Goal: Information Seeking & Learning: Learn about a topic

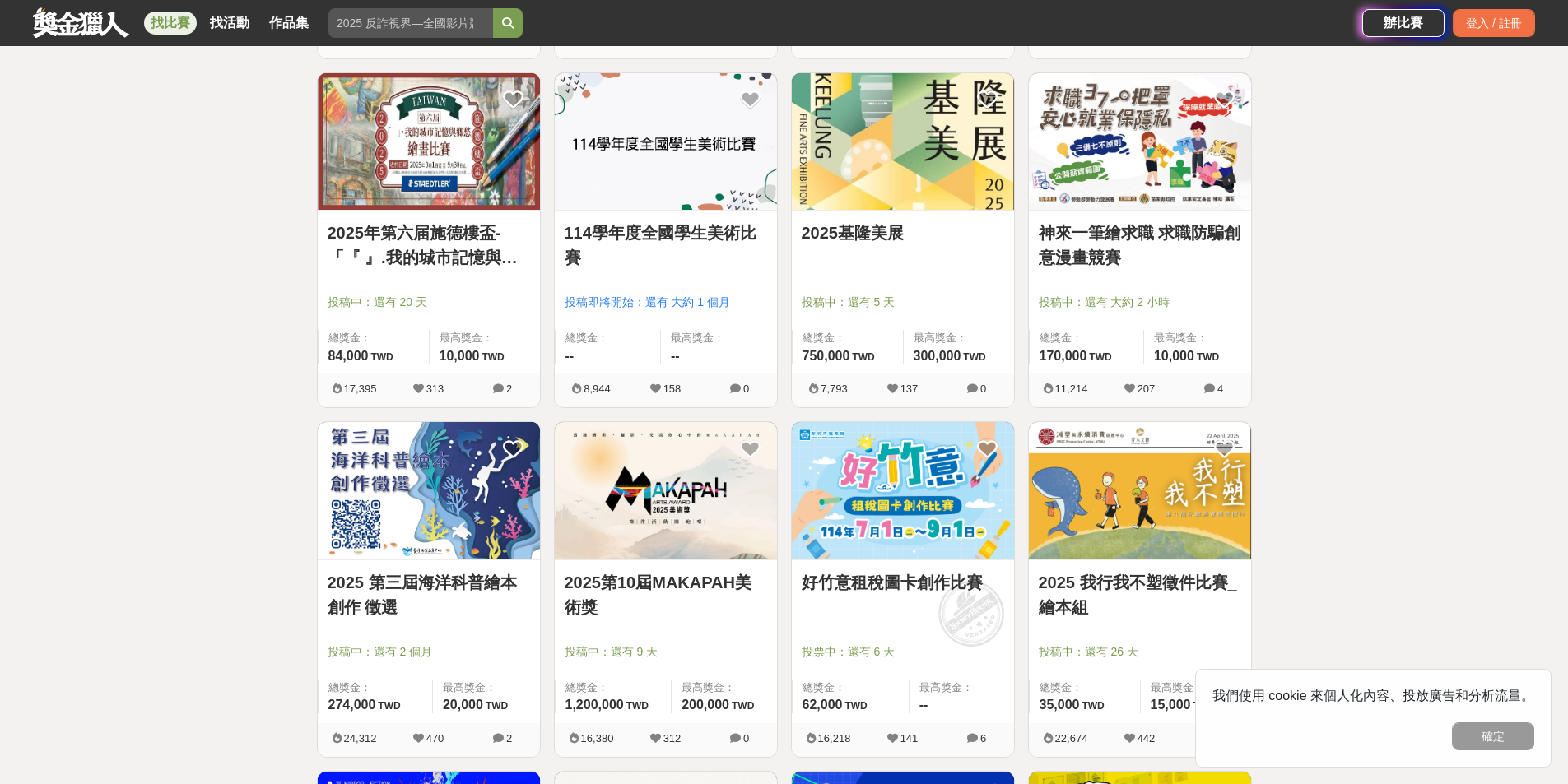
scroll to position [658, 0]
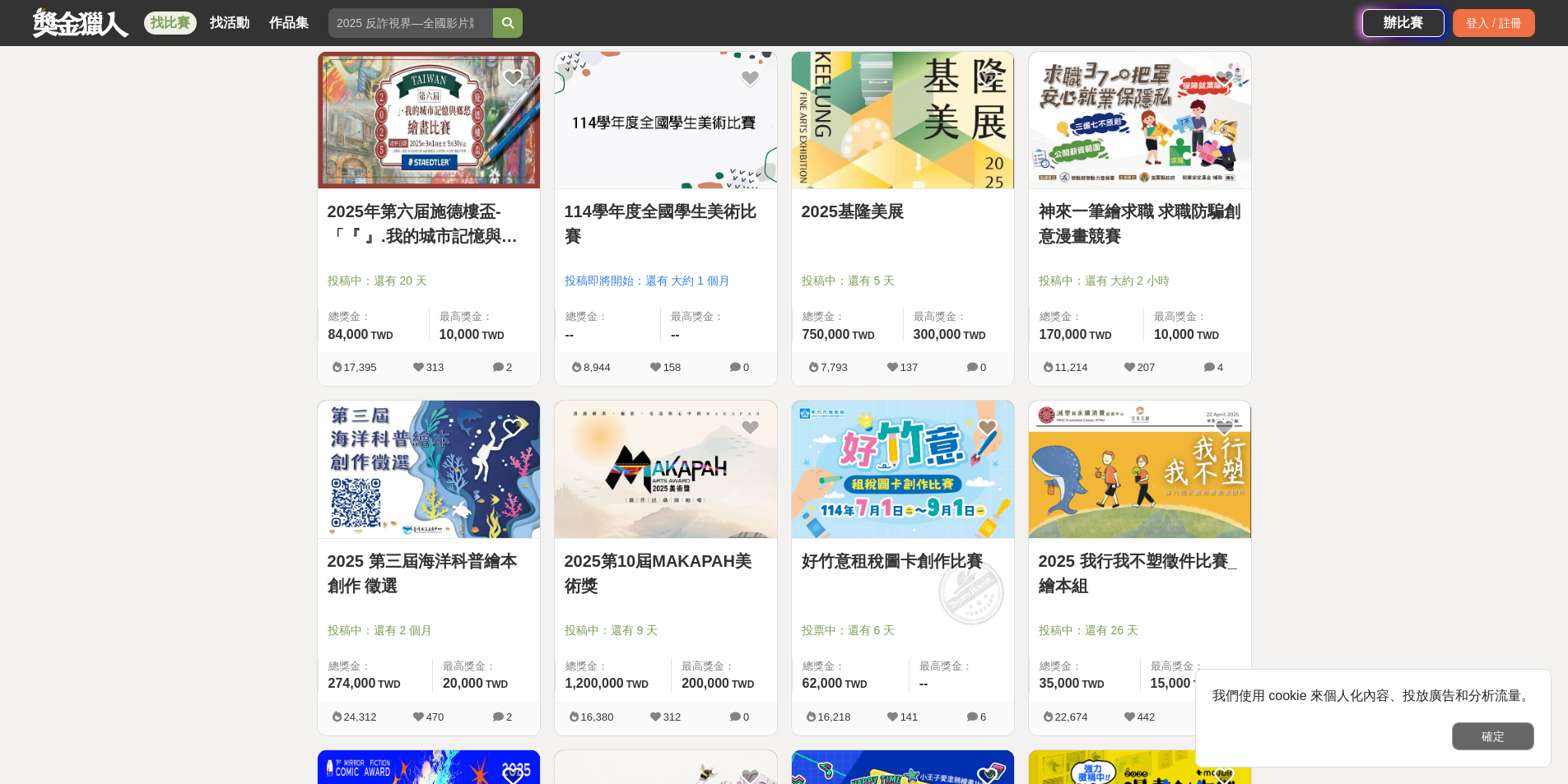
click at [1485, 740] on button "確定" at bounding box center [1493, 736] width 82 height 28
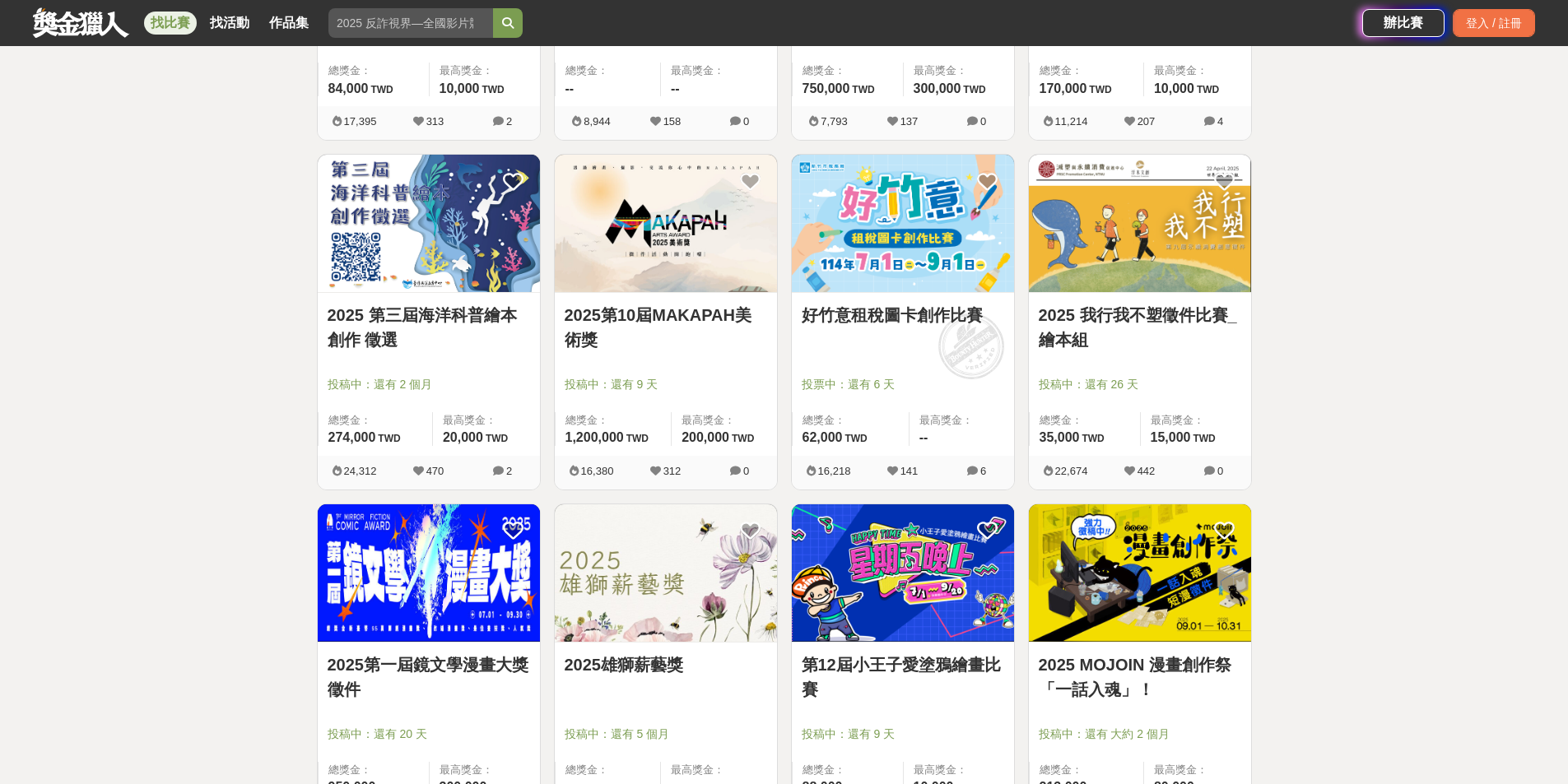
scroll to position [905, 0]
click at [932, 312] on link "好竹意租稅圖卡創作比賽" at bounding box center [903, 315] width 203 height 25
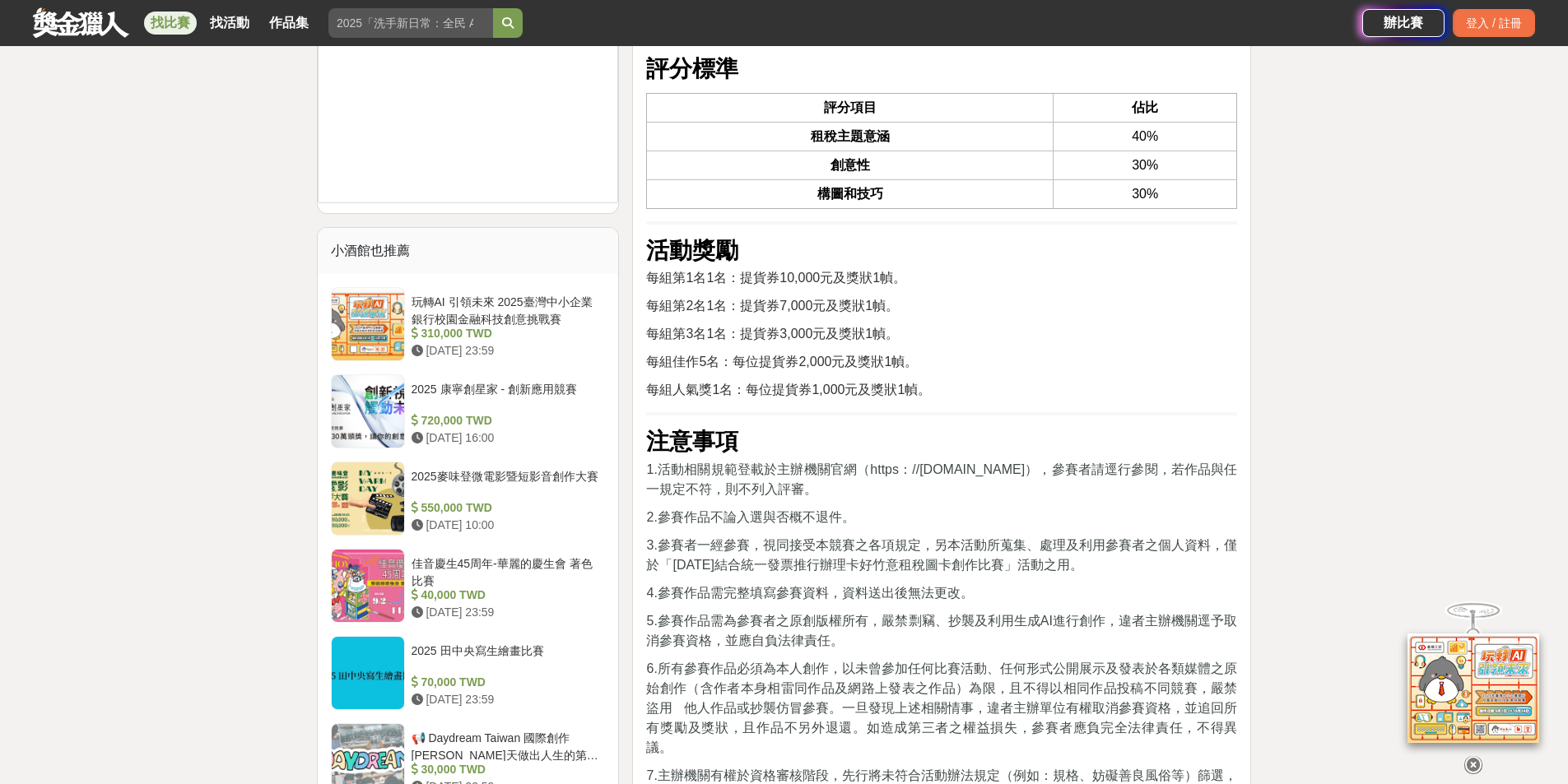
scroll to position [2386, 0]
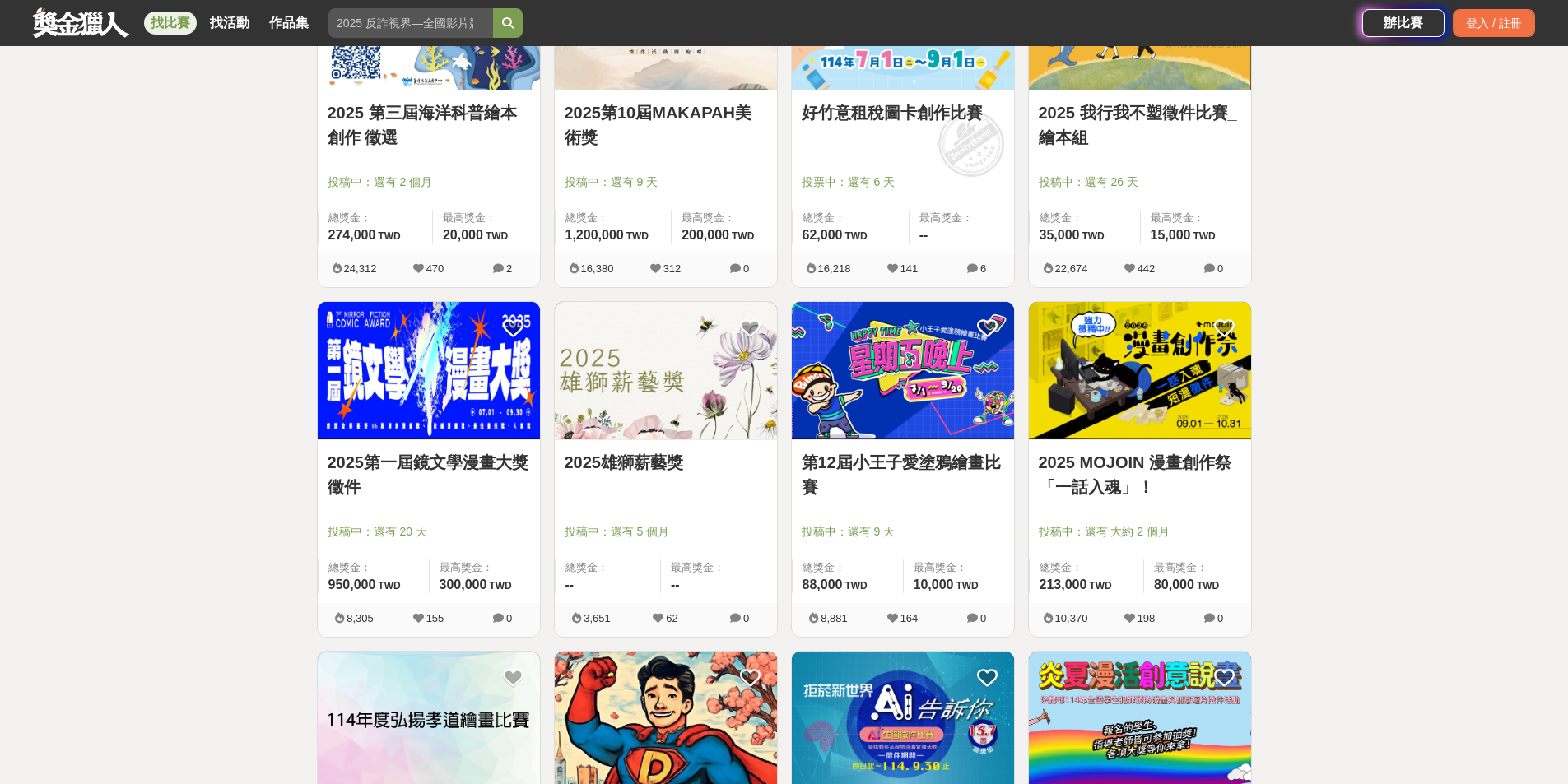
scroll to position [1316, 0]
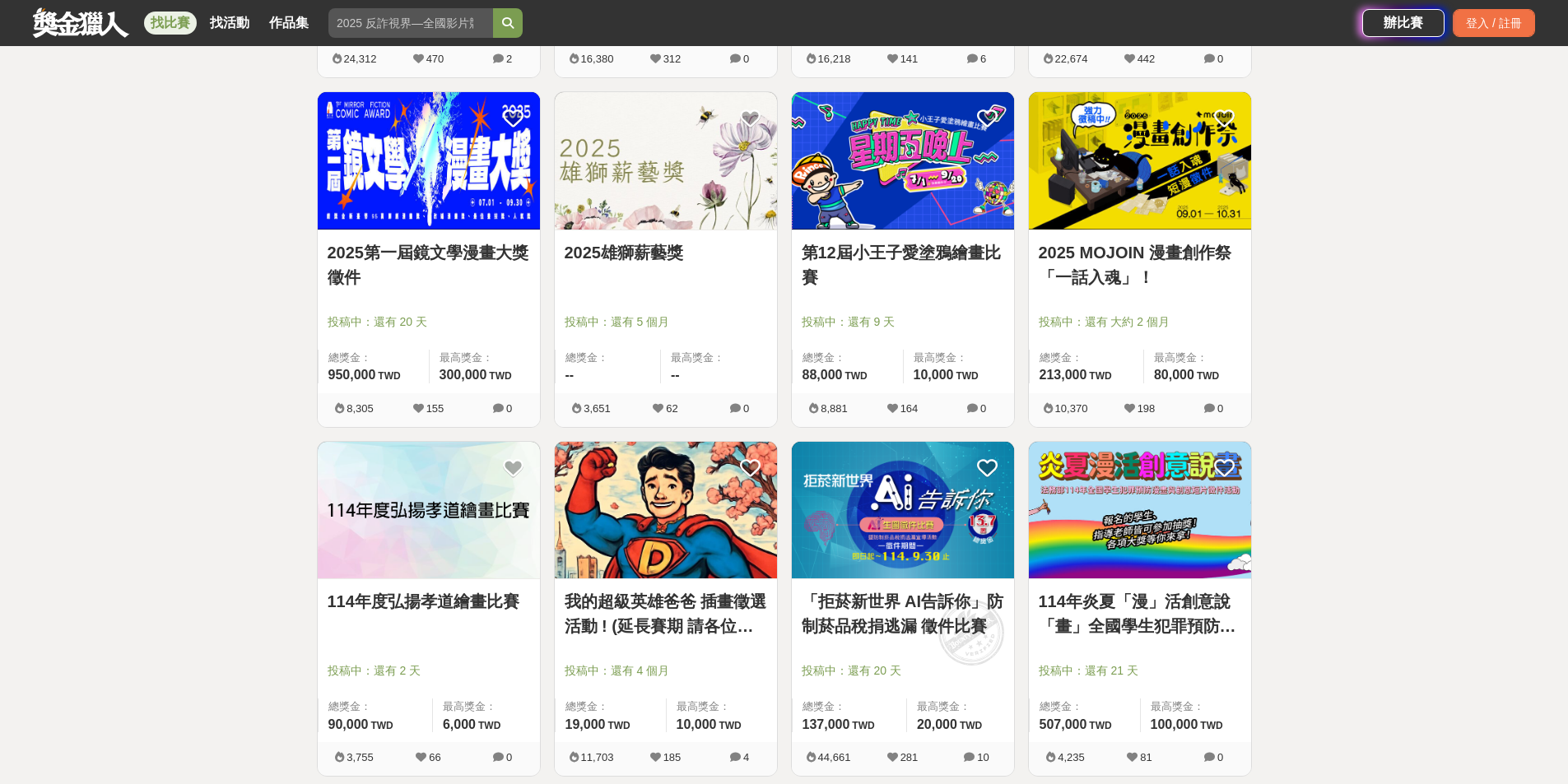
click at [610, 304] on div at bounding box center [671, 299] width 213 height 20
click at [645, 246] on link "2025雄獅薪藝獎" at bounding box center [666, 253] width 203 height 25
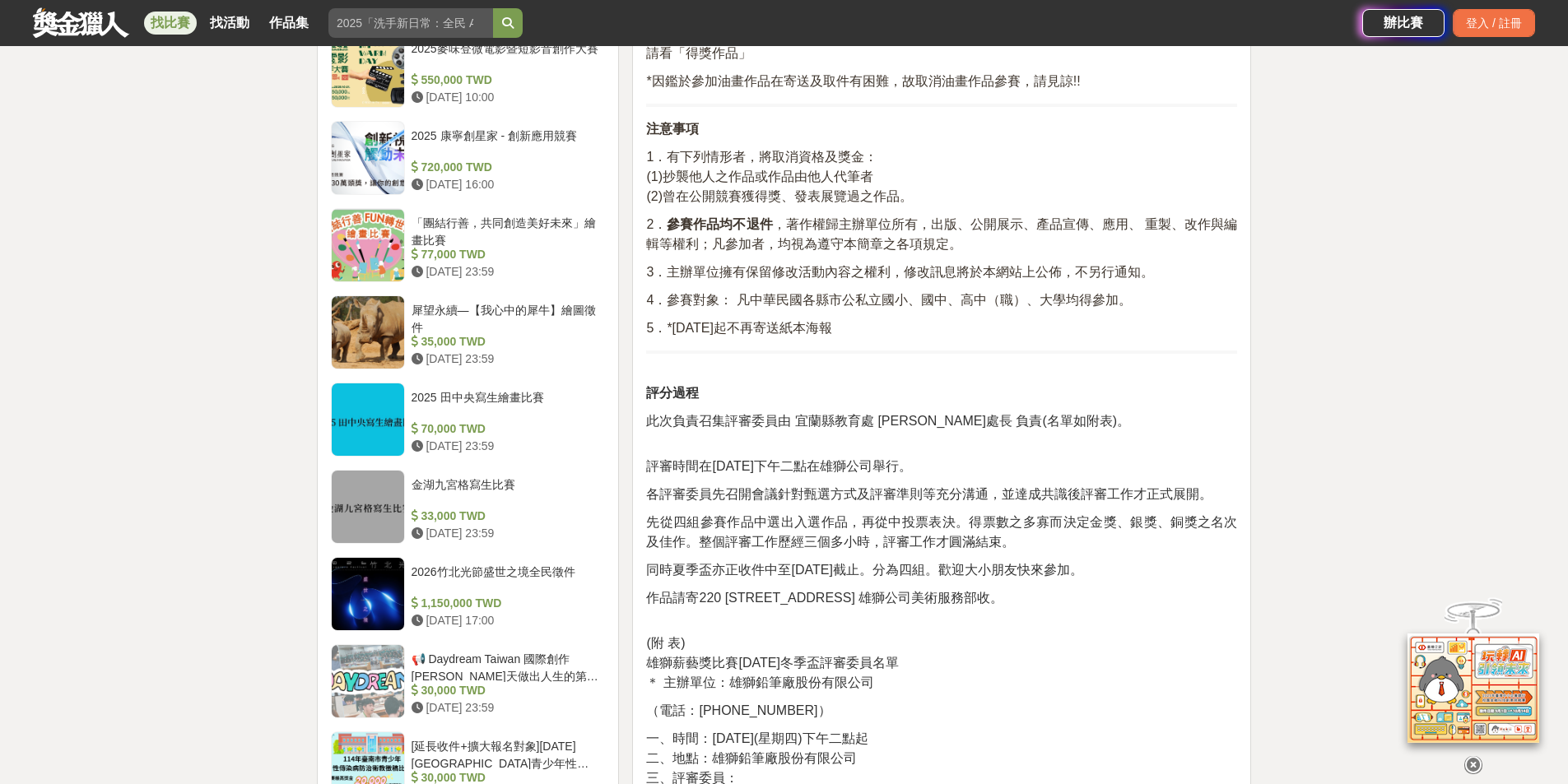
scroll to position [1481, 0]
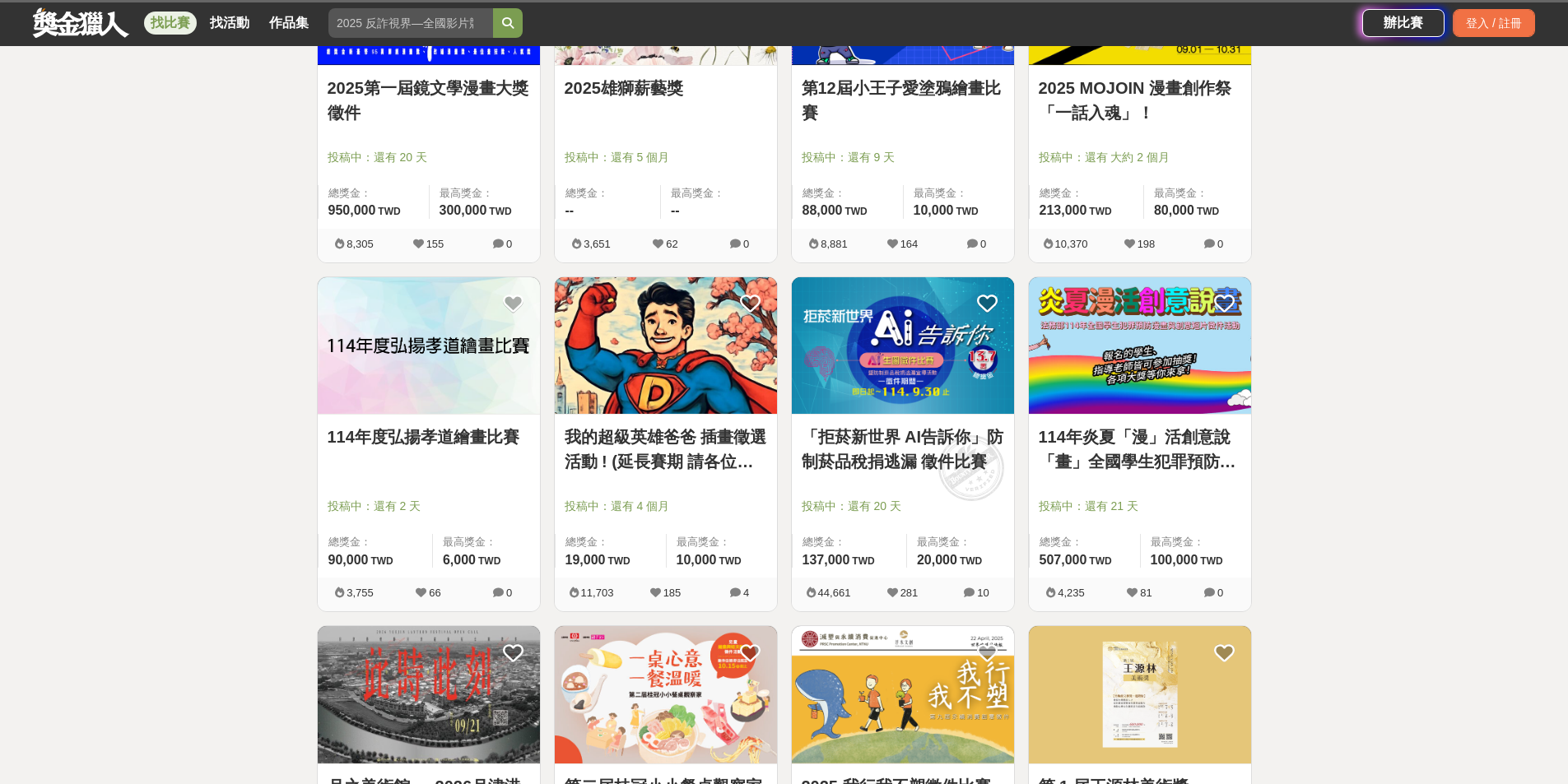
scroll to position [1316, 0]
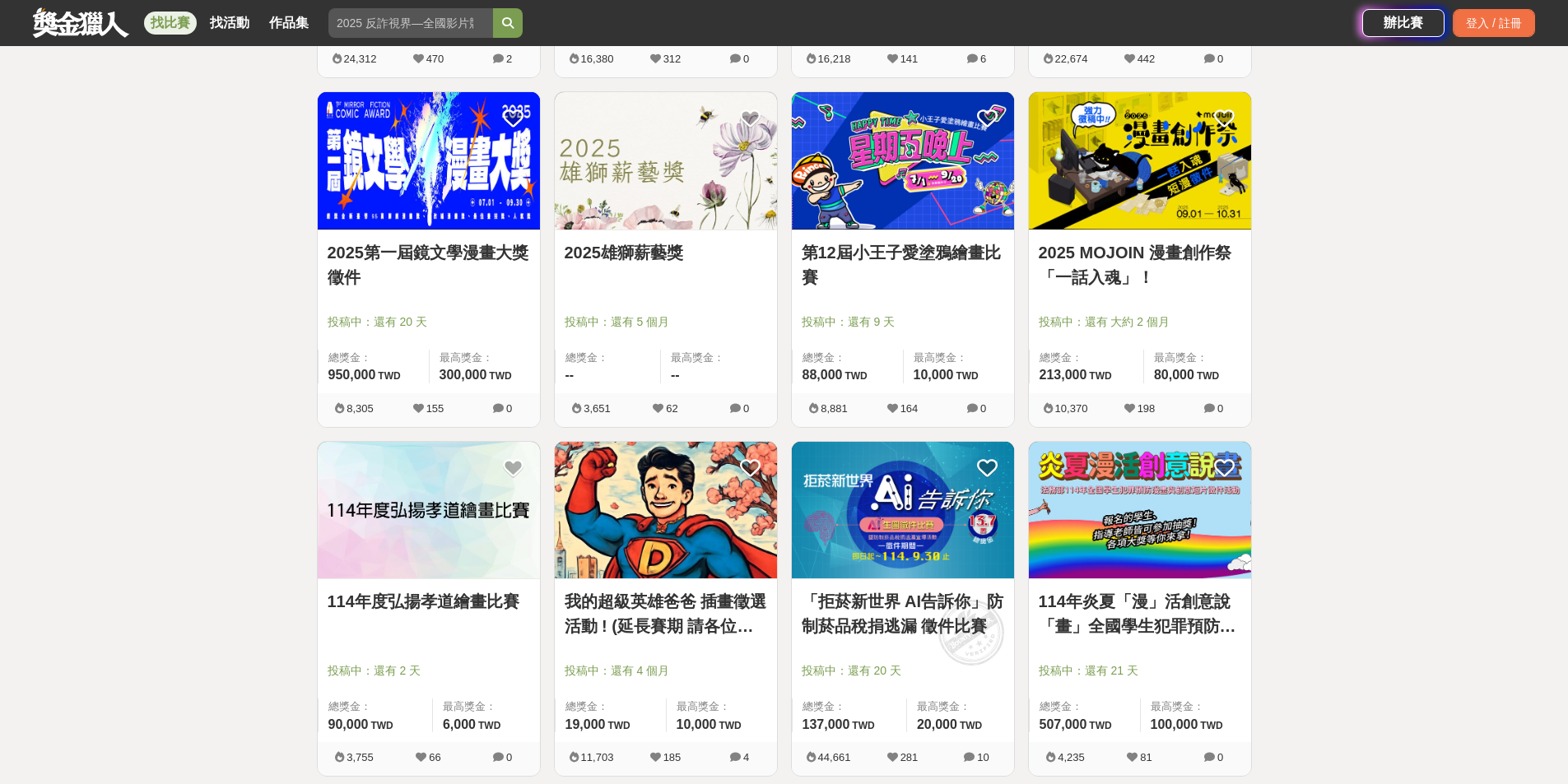
click at [924, 257] on link "第12屆小王子愛塗鴉繪畫比賽" at bounding box center [903, 265] width 203 height 49
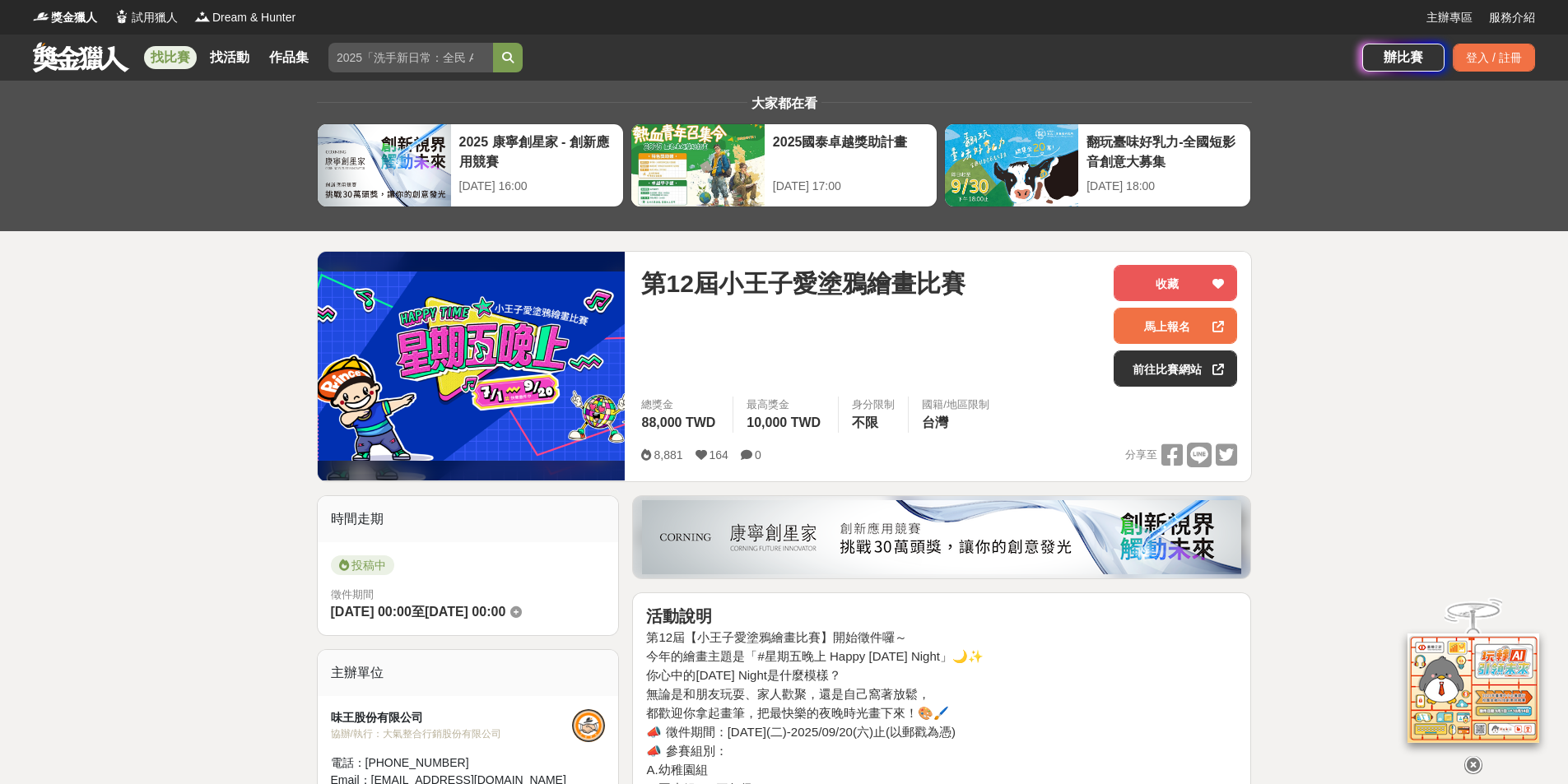
click at [1051, 679] on h4 "你心中的Friday Night是什麼模樣？" at bounding box center [941, 675] width 591 height 15
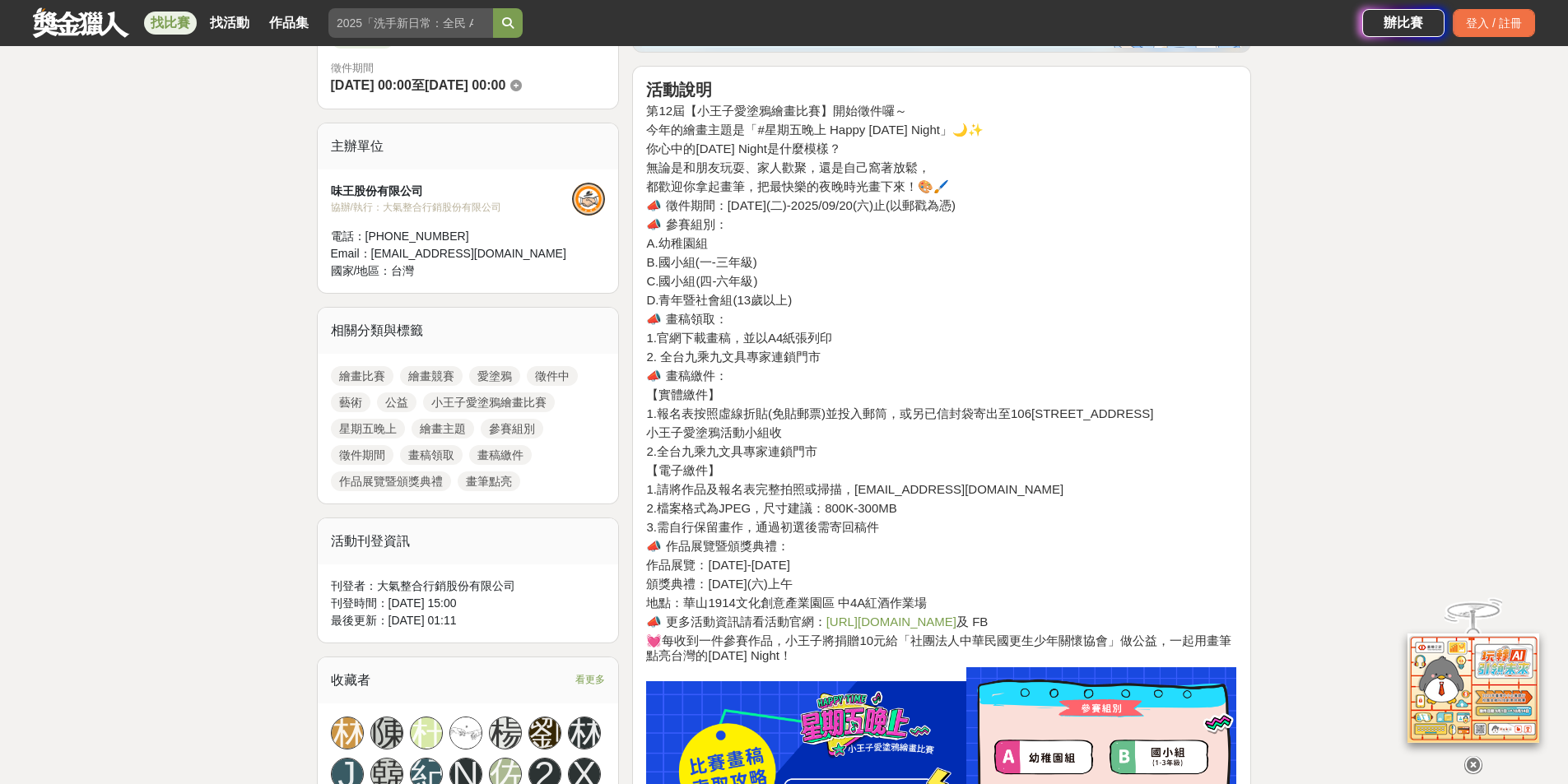
scroll to position [576, 0]
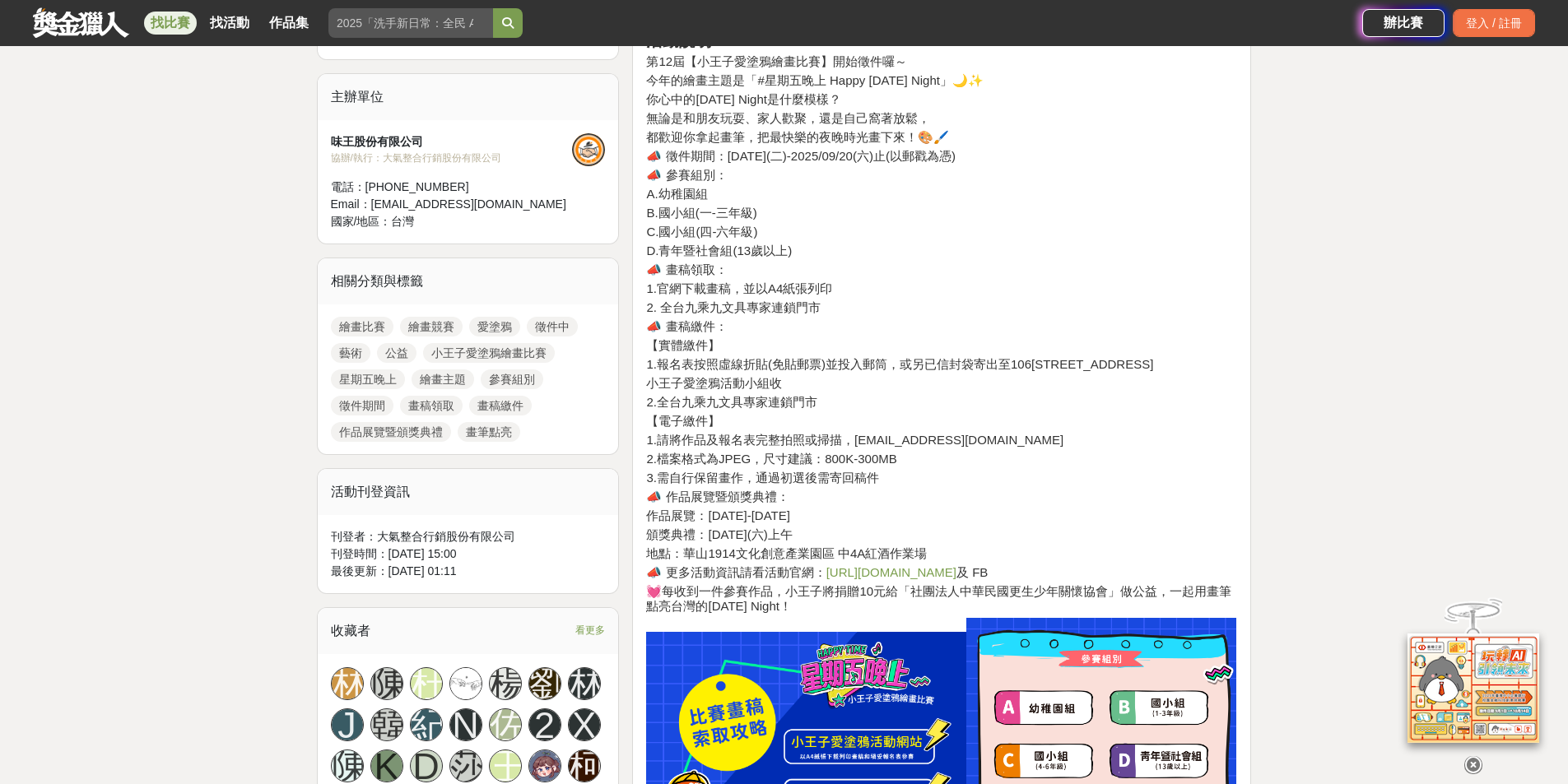
click at [867, 572] on link "https://lihi.cc/mWL13" at bounding box center [892, 572] width 130 height 14
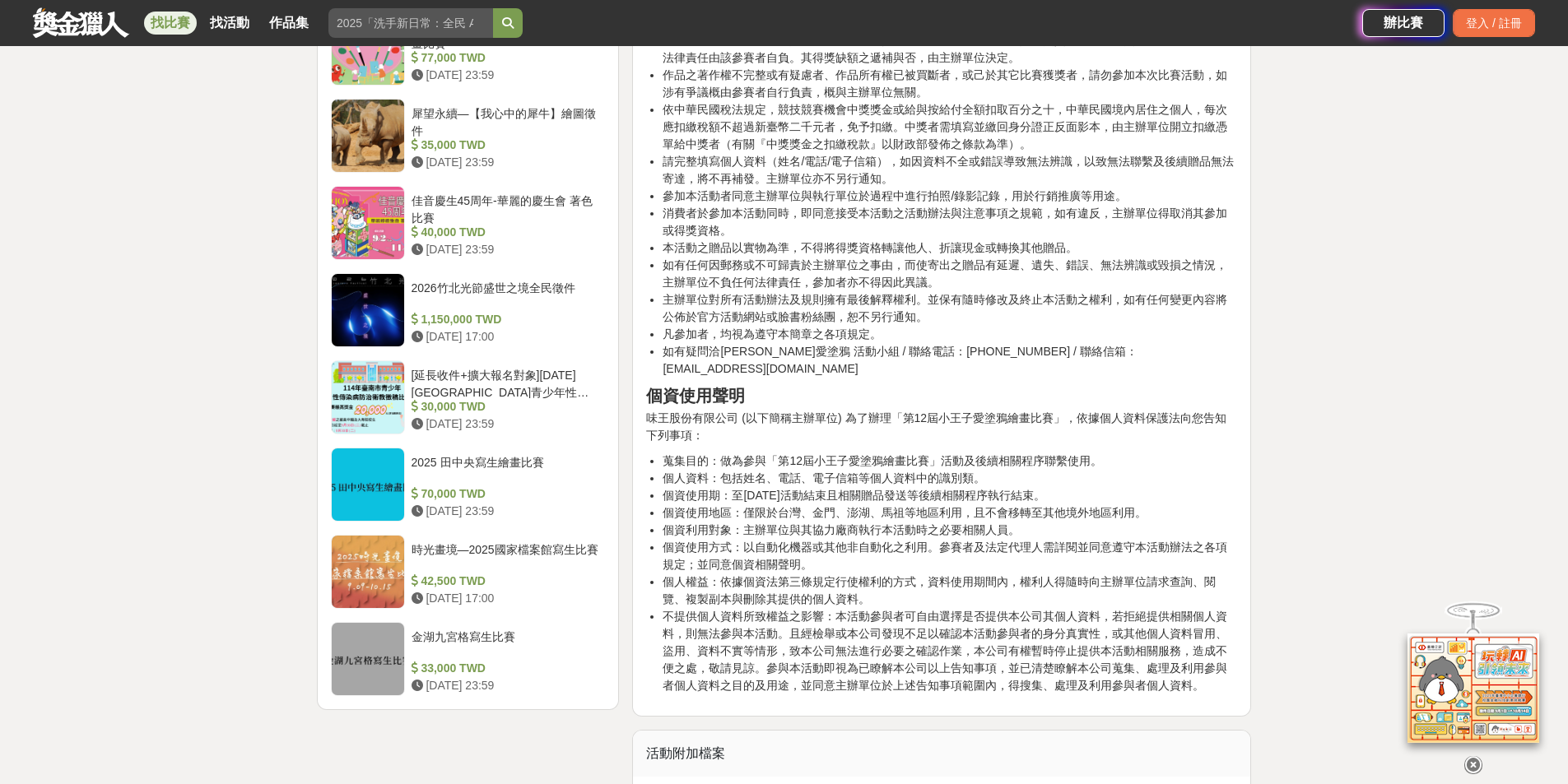
scroll to position [1975, 0]
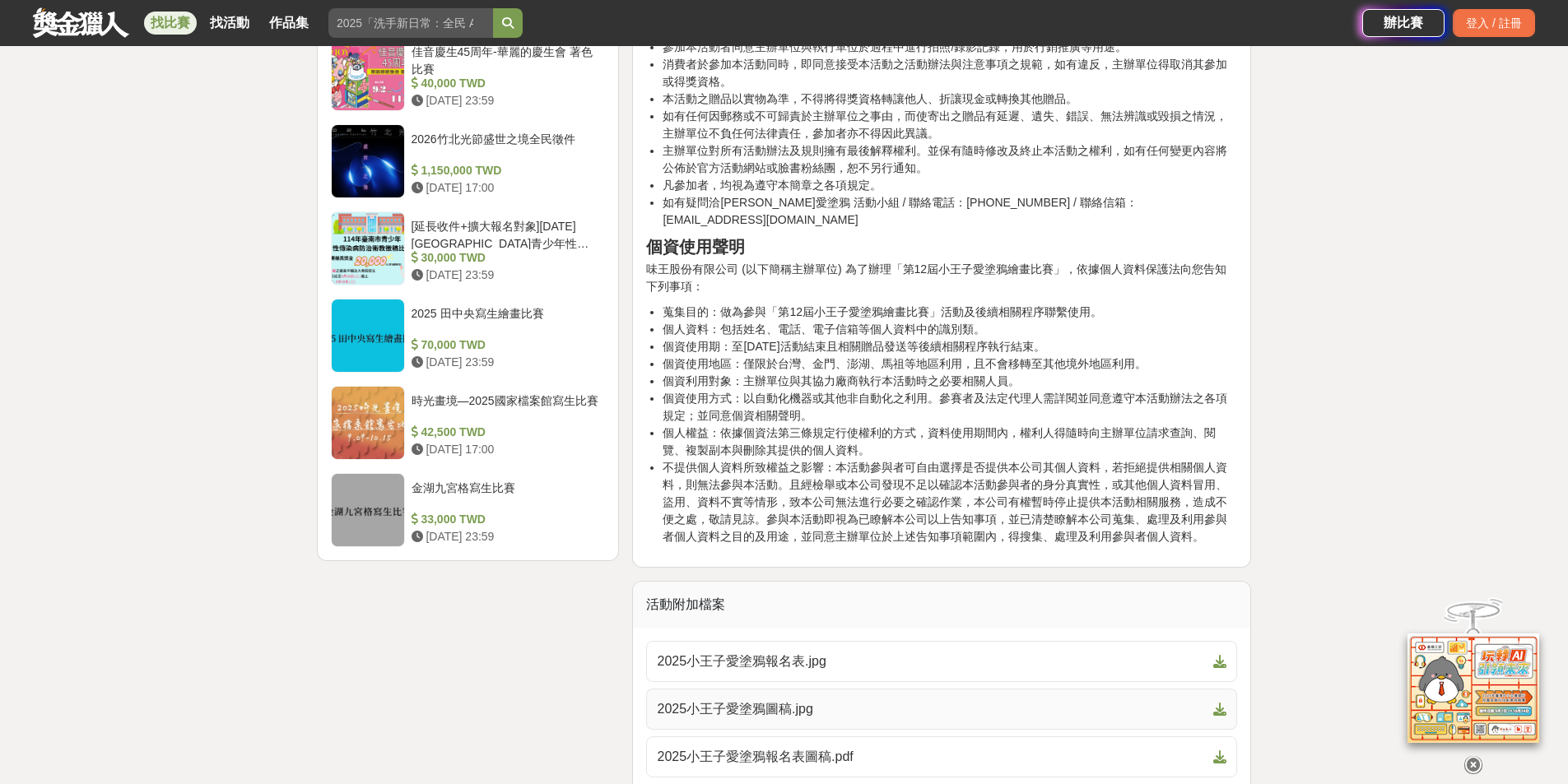
click at [747, 699] on span "2025小王子愛塗鴉圖稿.jpg" at bounding box center [931, 709] width 550 height 20
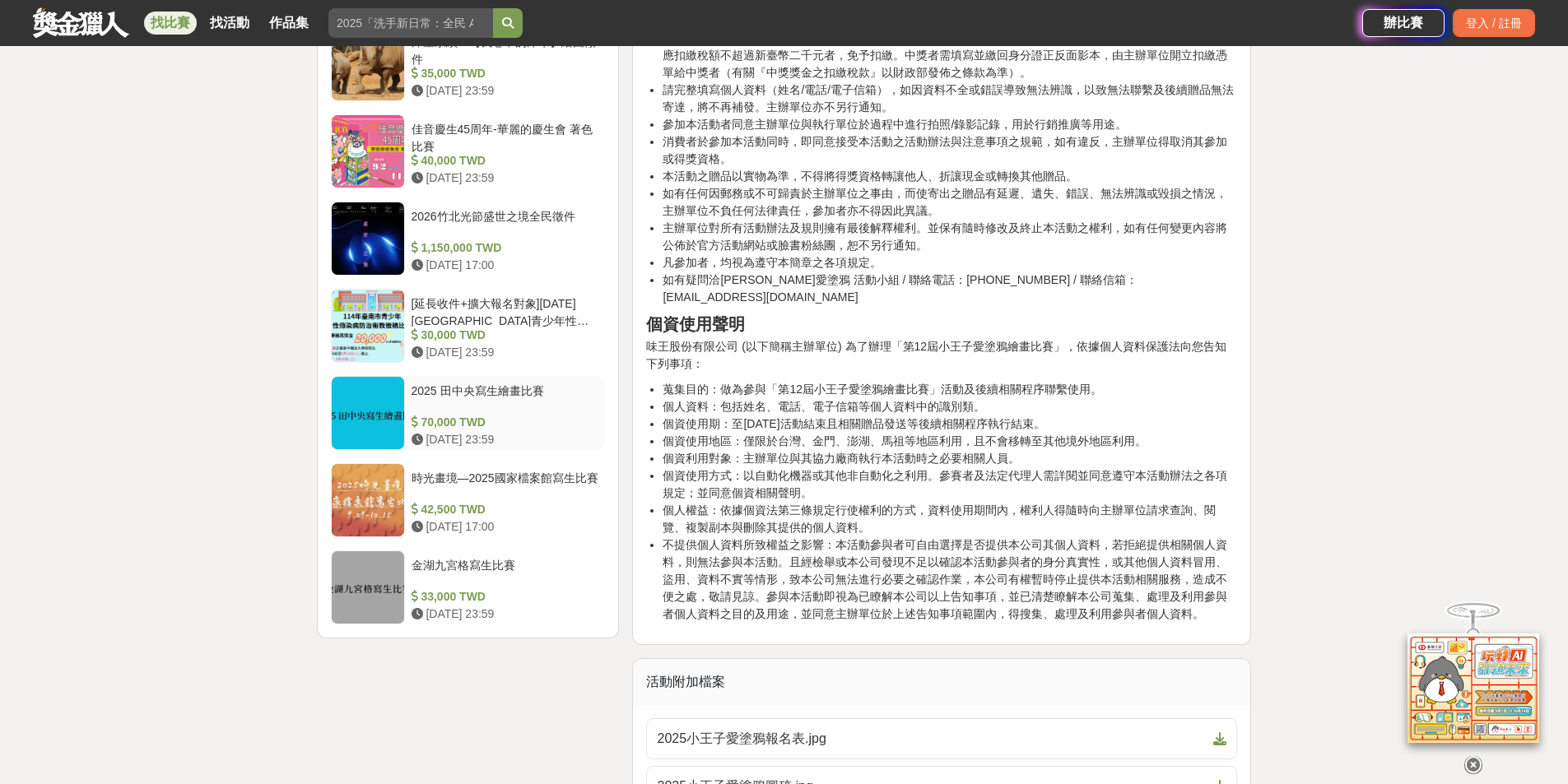
scroll to position [1728, 0]
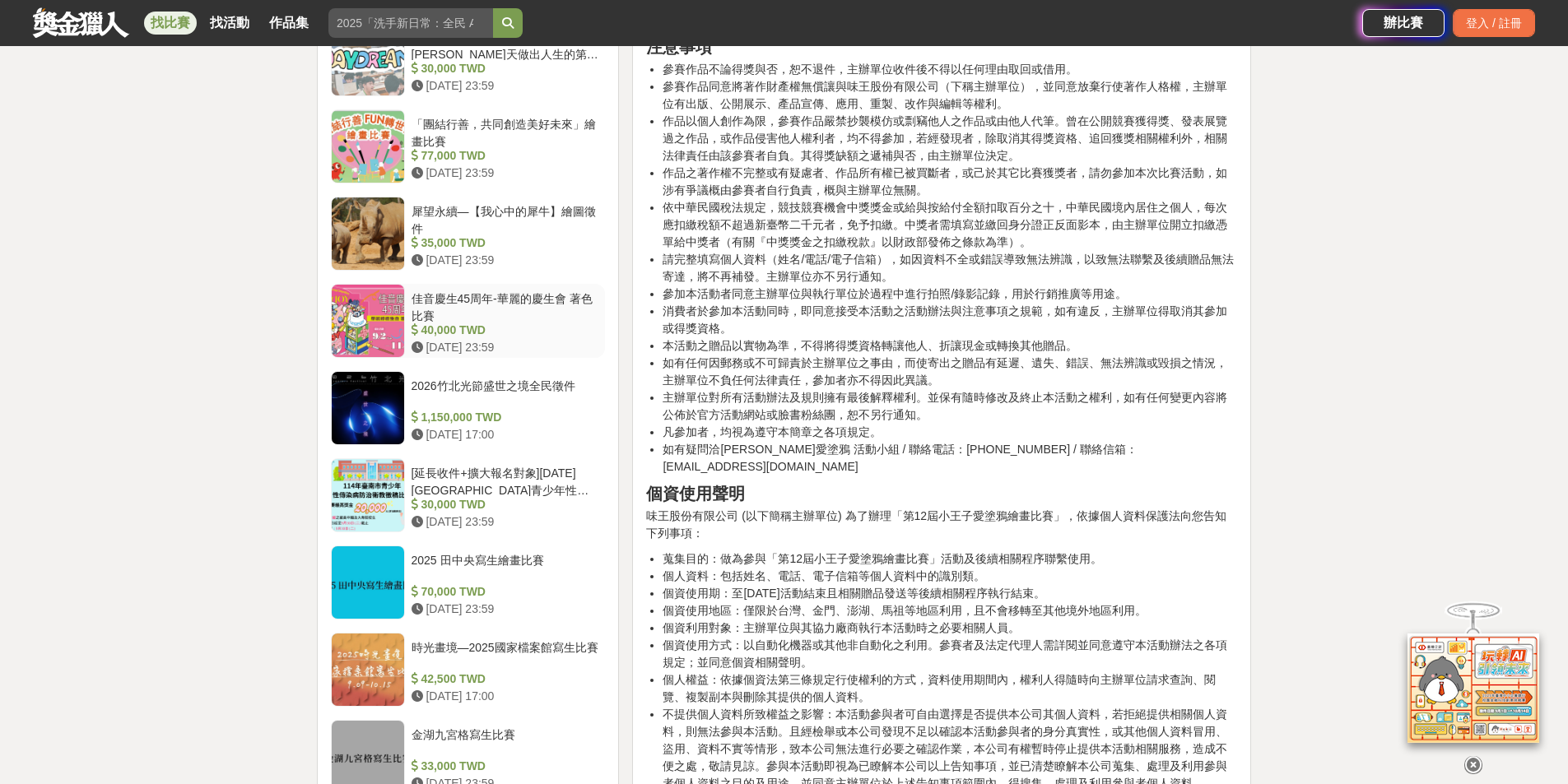
click at [385, 325] on div at bounding box center [368, 321] width 73 height 72
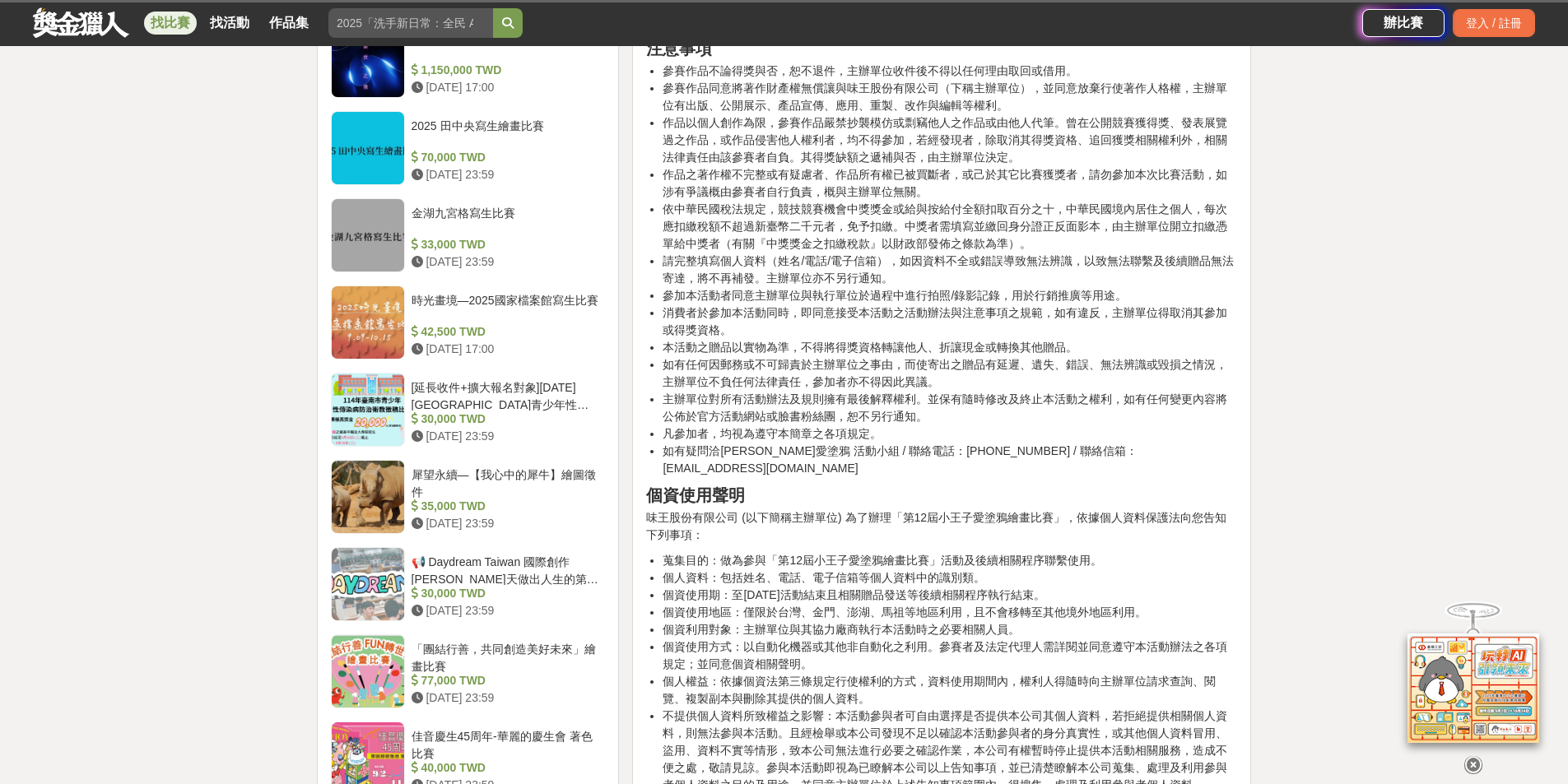
click at [385, 325] on div at bounding box center [368, 323] width 73 height 72
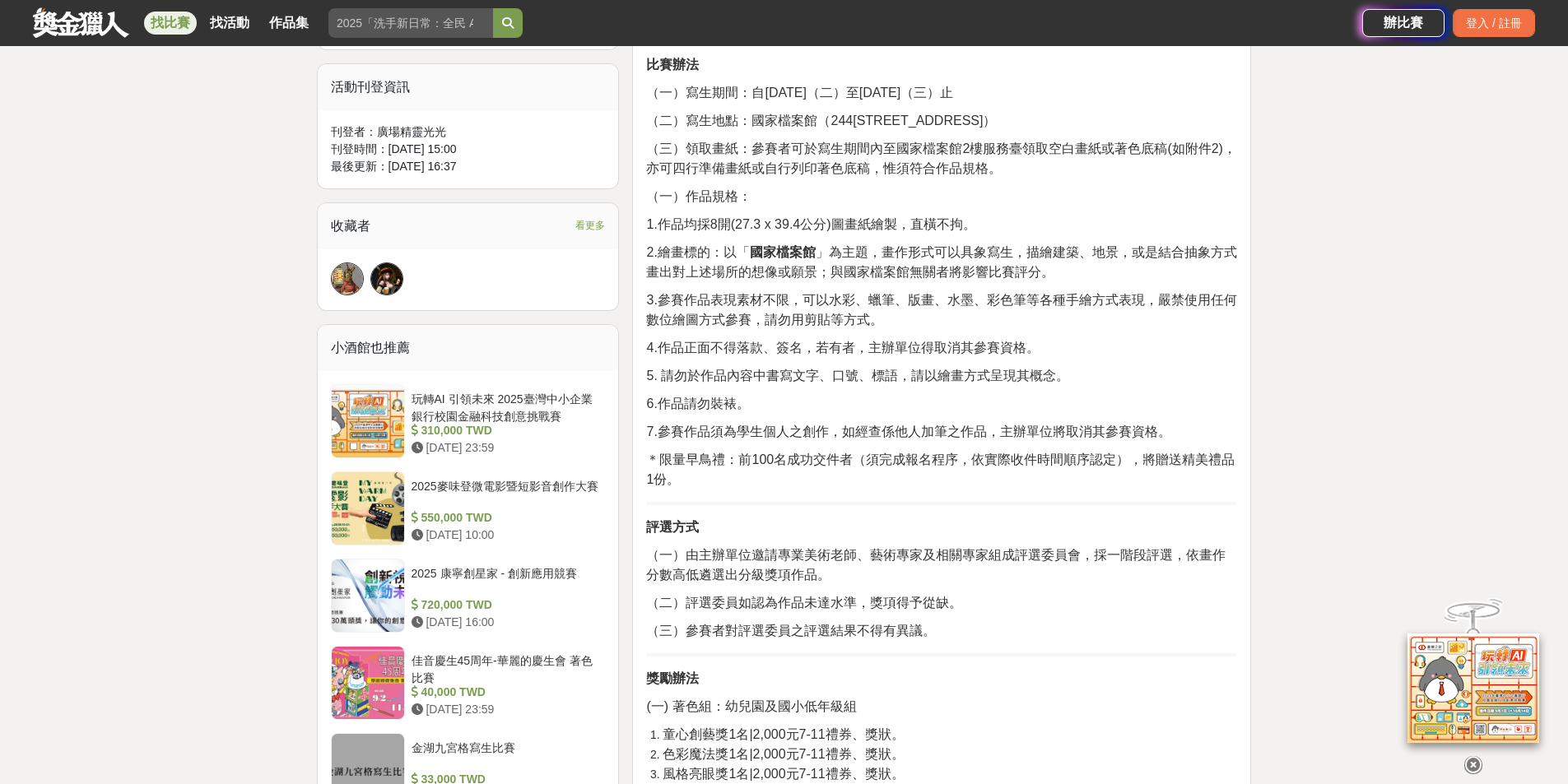
scroll to position [984, 0]
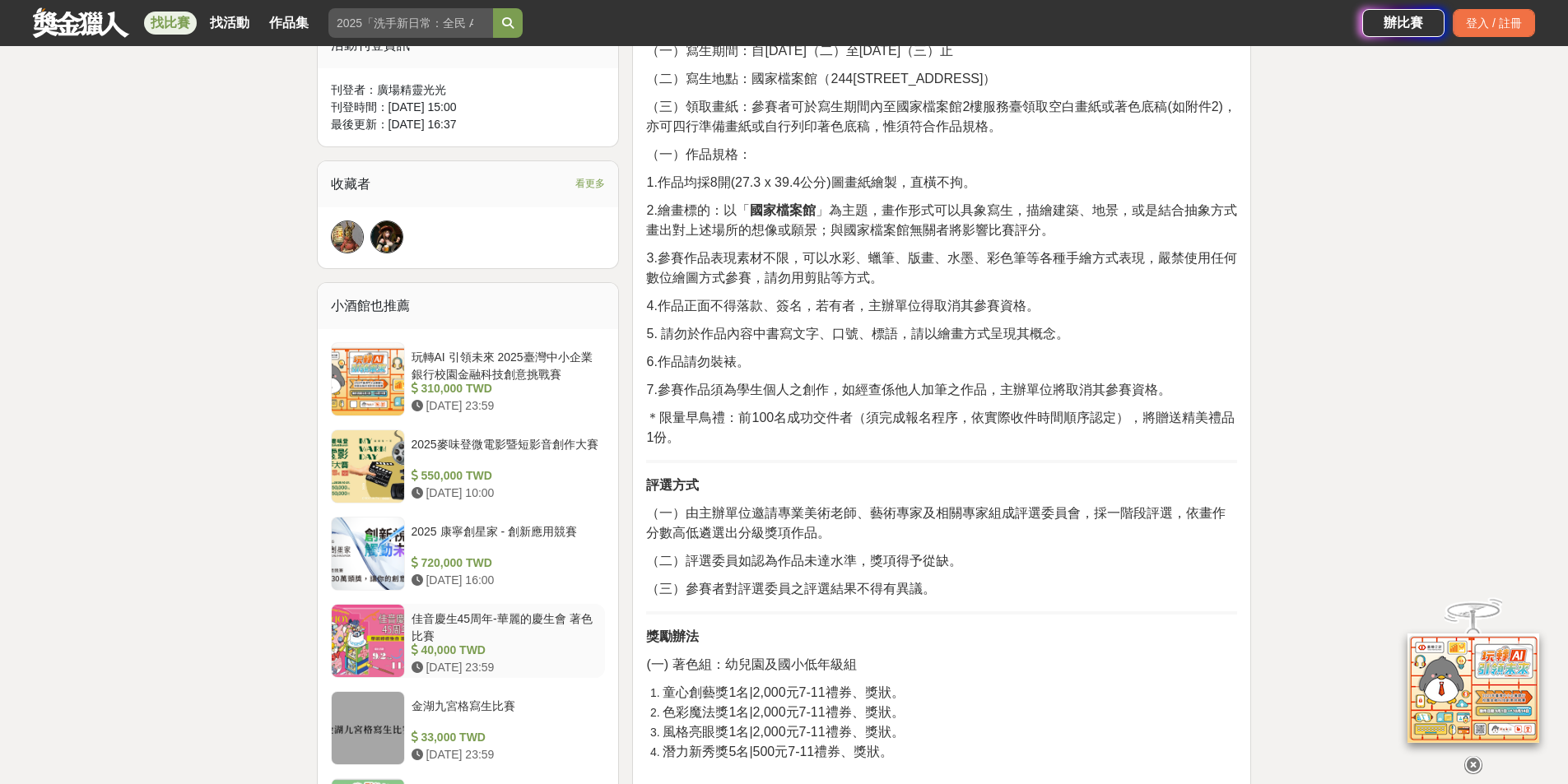
click at [394, 632] on div at bounding box center [368, 641] width 73 height 72
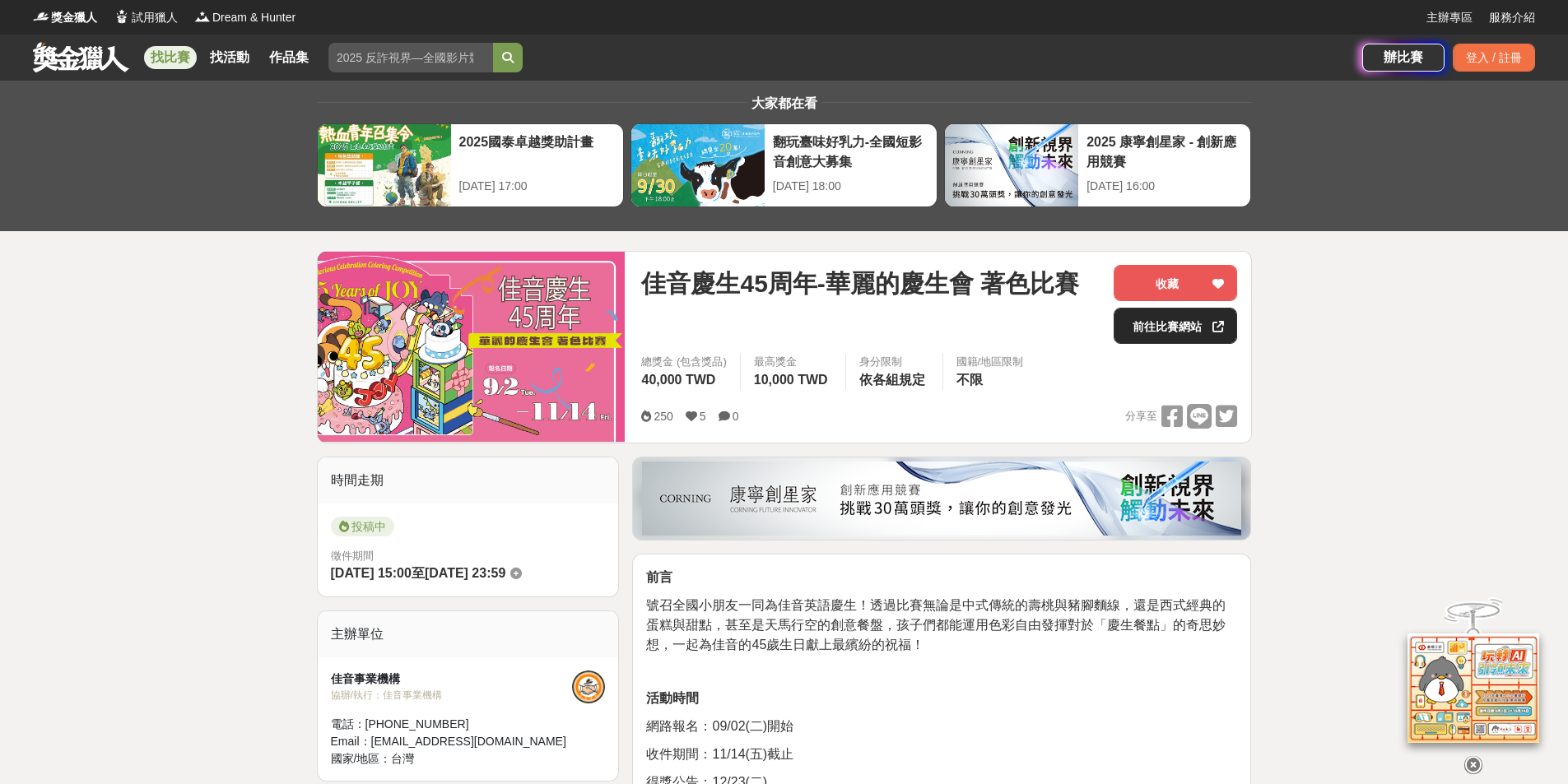
click at [1201, 333] on link "前往比賽網站" at bounding box center [1176, 326] width 124 height 36
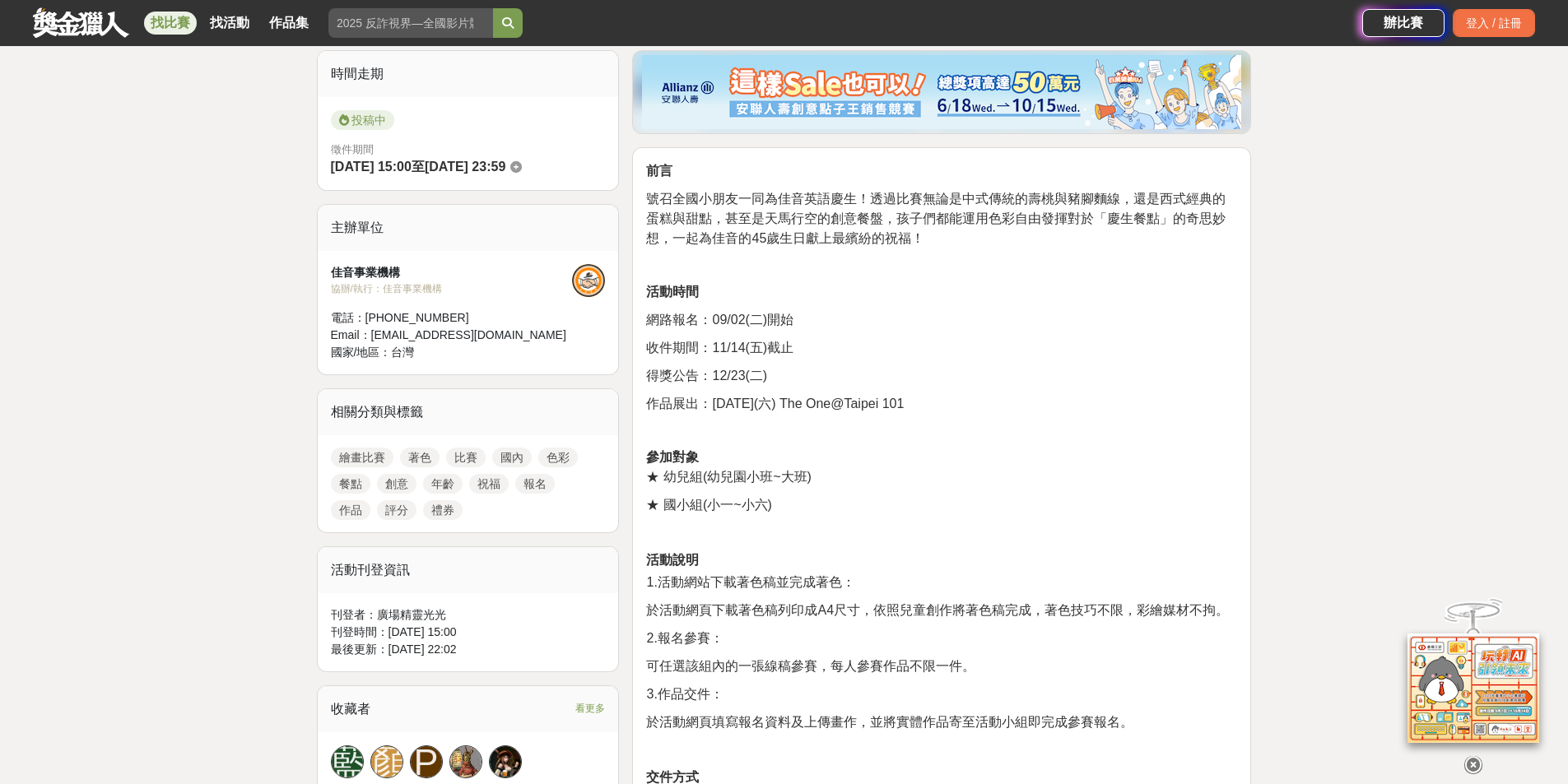
scroll to position [493, 0]
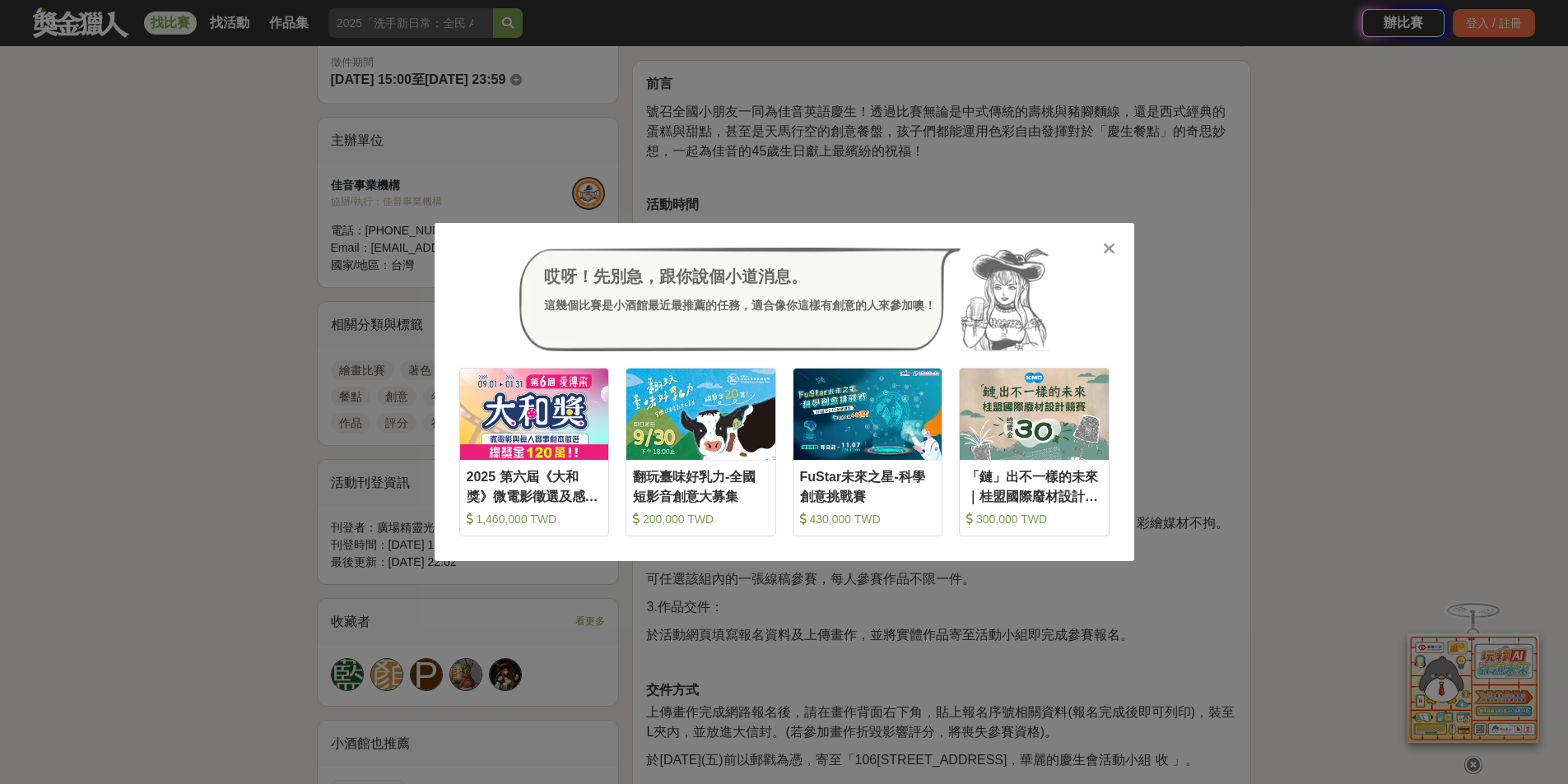
click at [1110, 250] on icon at bounding box center [1109, 249] width 12 height 16
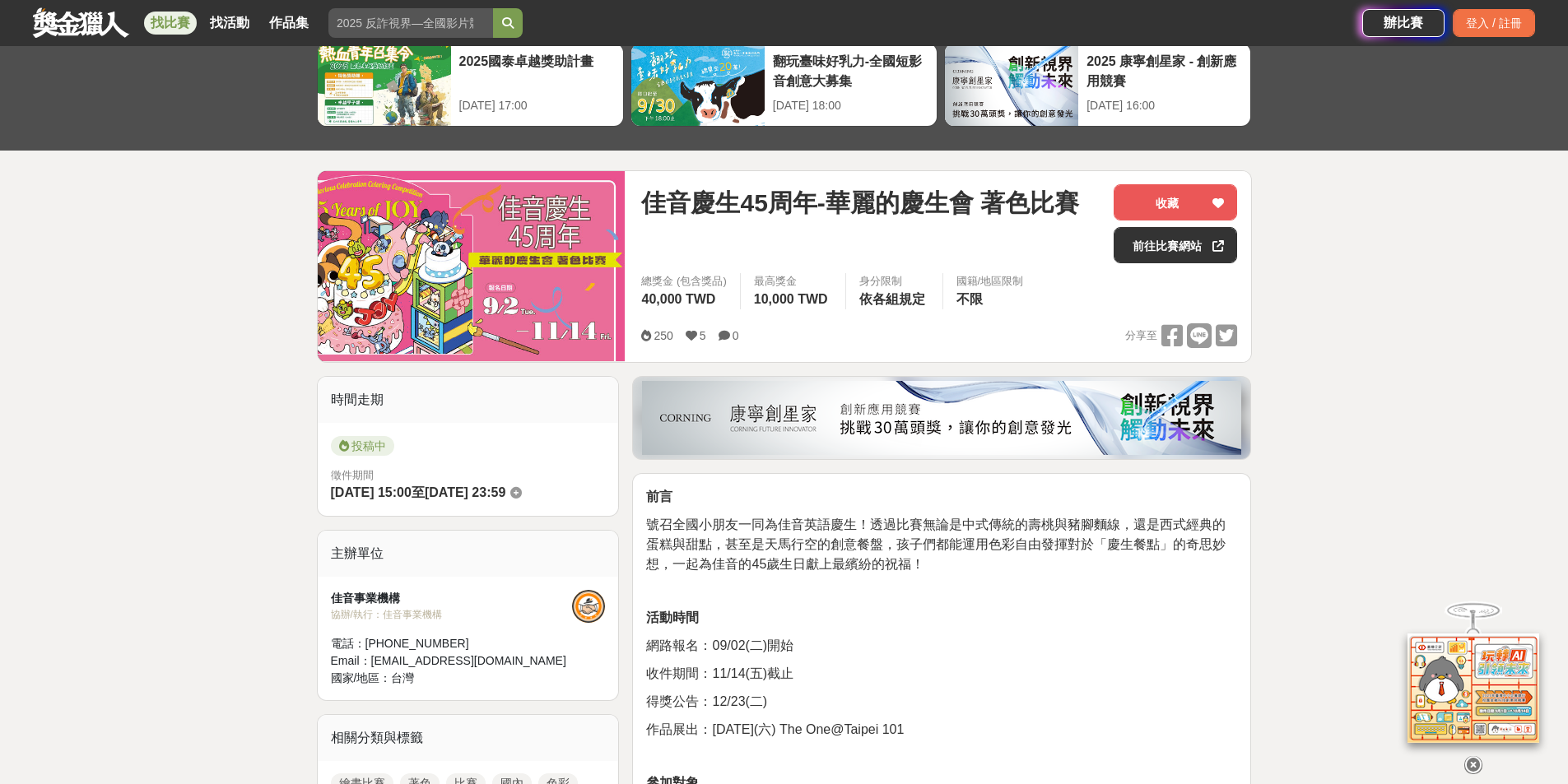
scroll to position [0, 0]
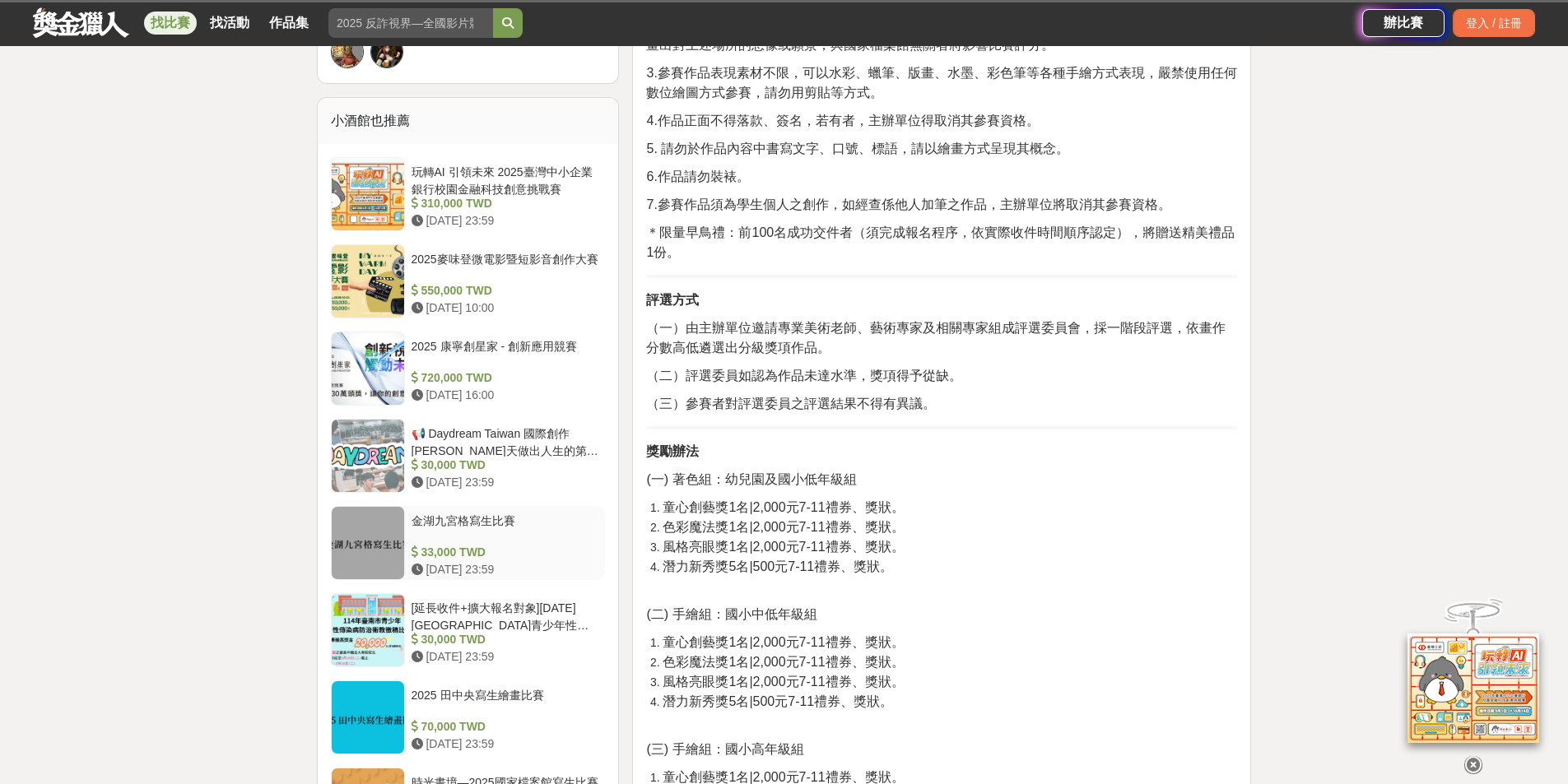
scroll to position [1230, 0]
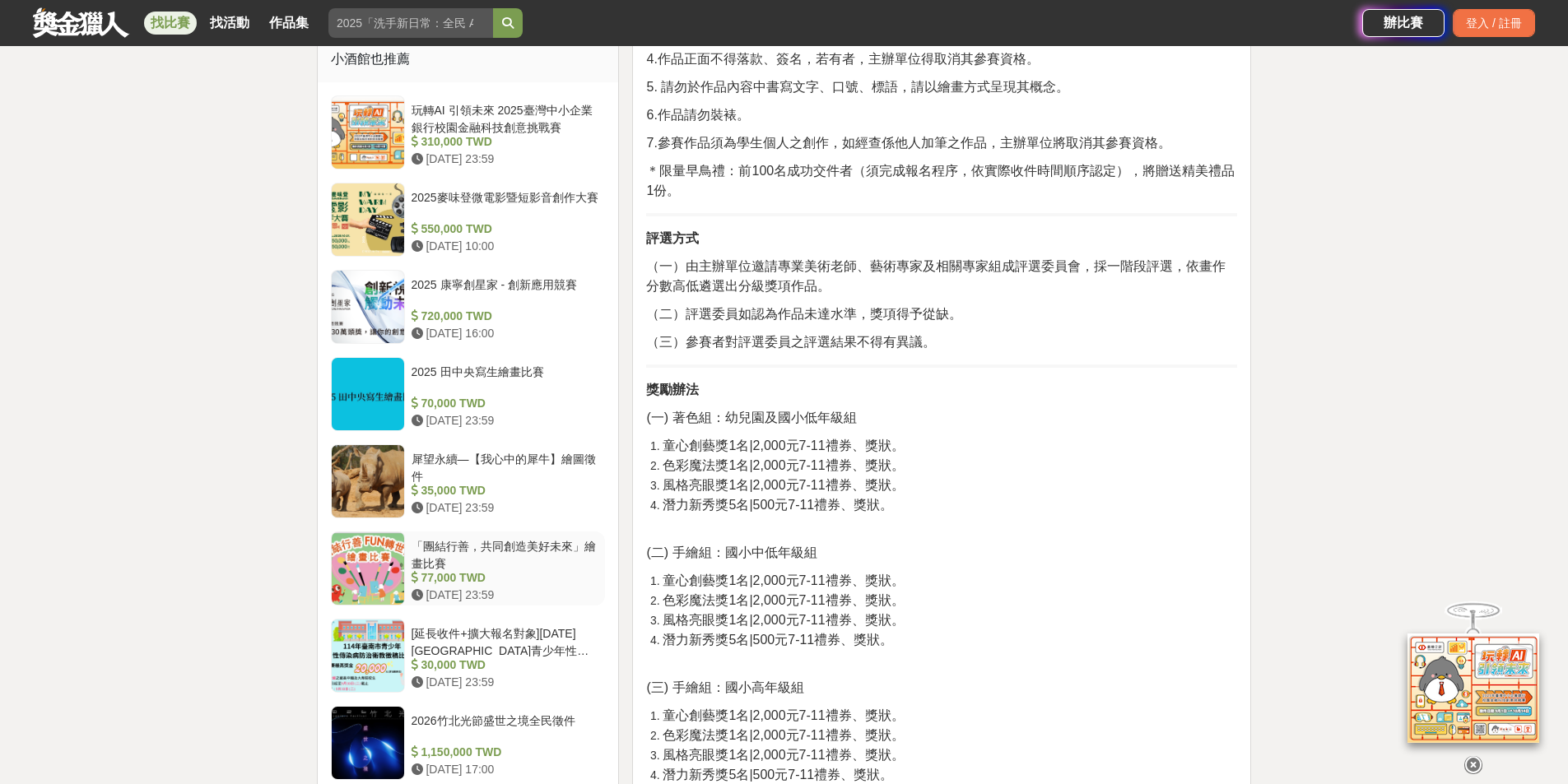
click at [442, 548] on div "「團結行善，共同創造美好未來」繪畫比賽" at bounding box center [505, 553] width 188 height 31
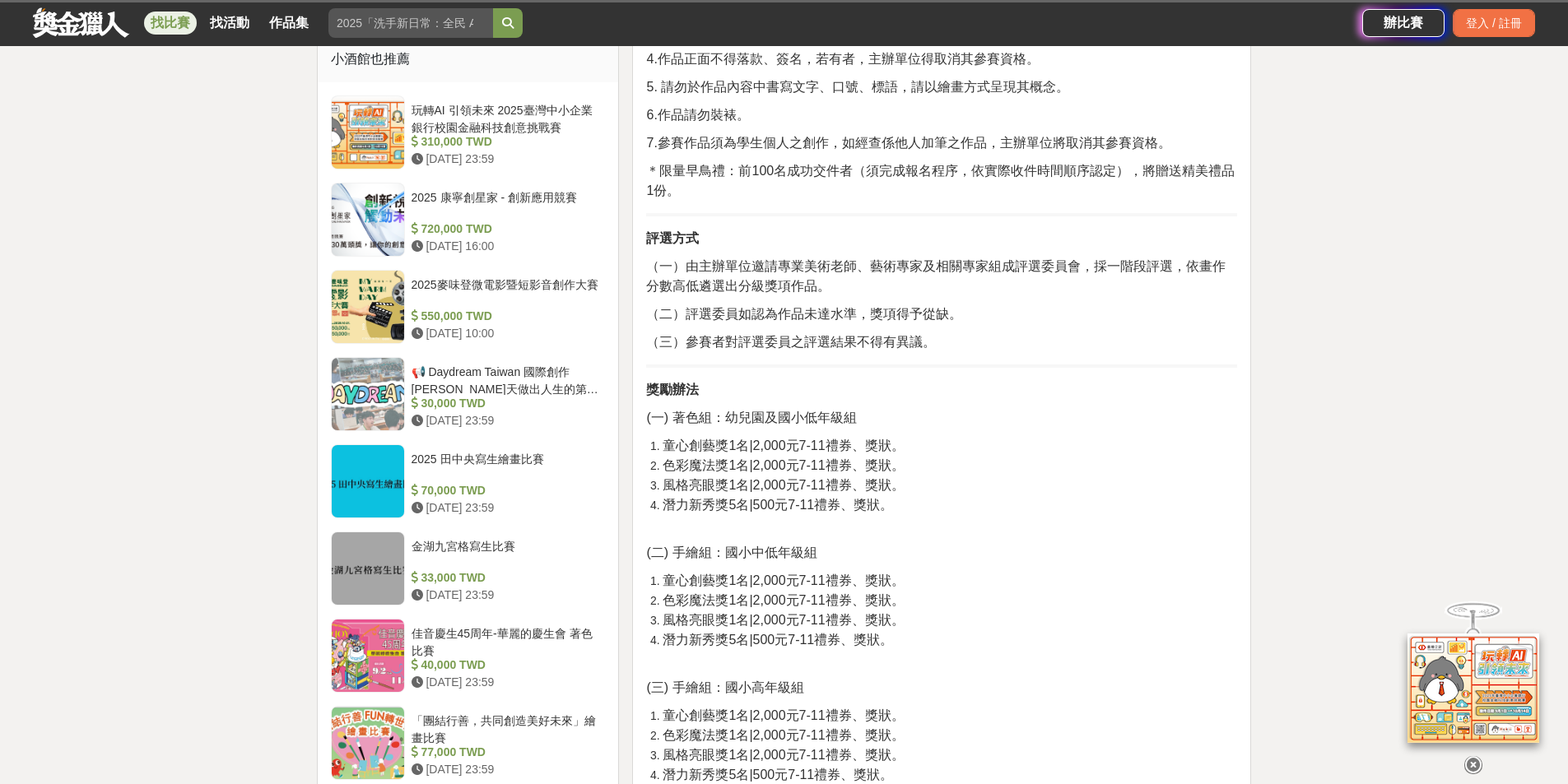
scroll to position [1229, 0]
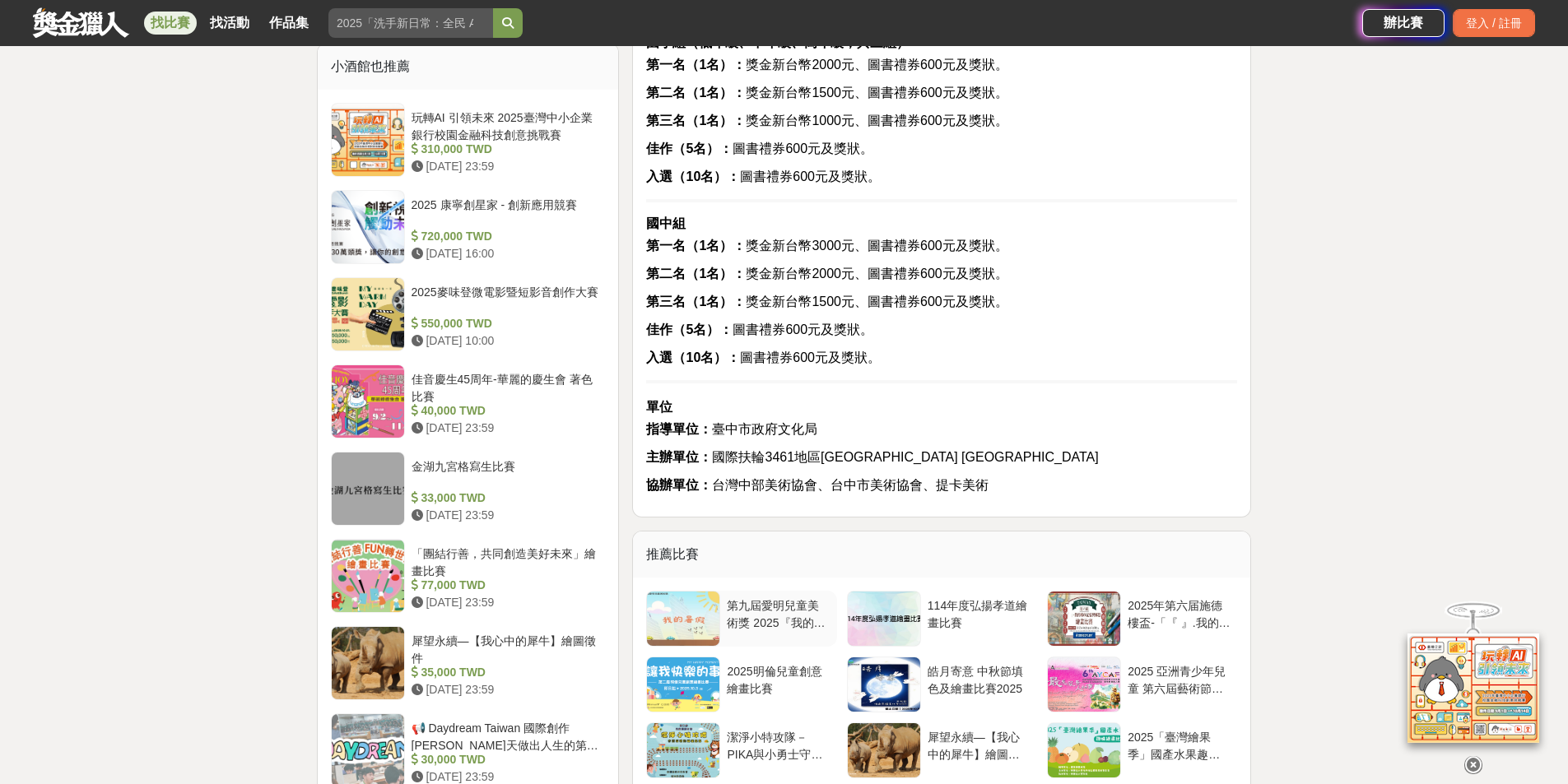
click at [776, 614] on div "第九屆愛明兒童美術獎 2025『我的暑假』兒童繪畫比賽" at bounding box center [778, 613] width 103 height 31
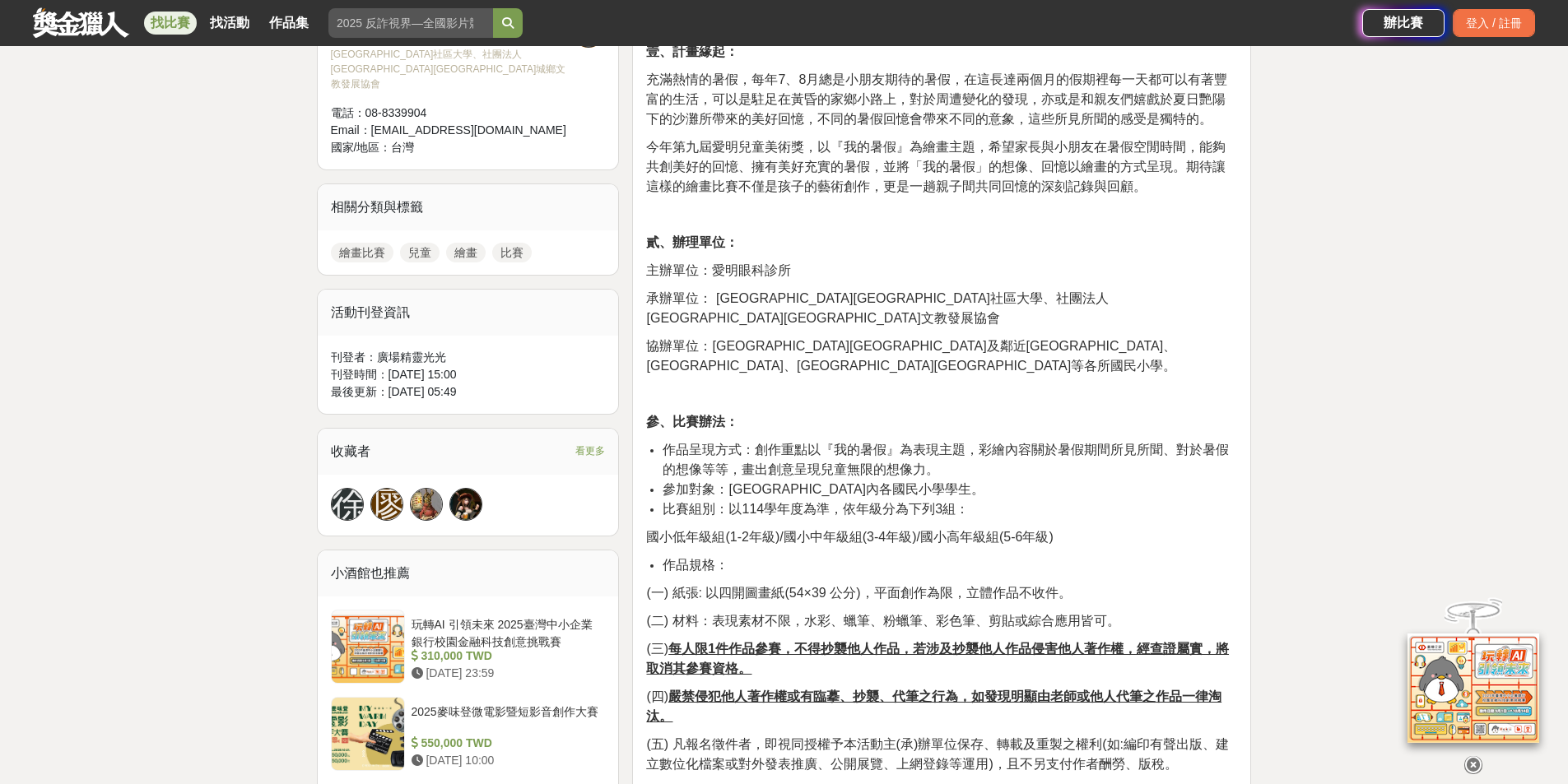
scroll to position [658, 0]
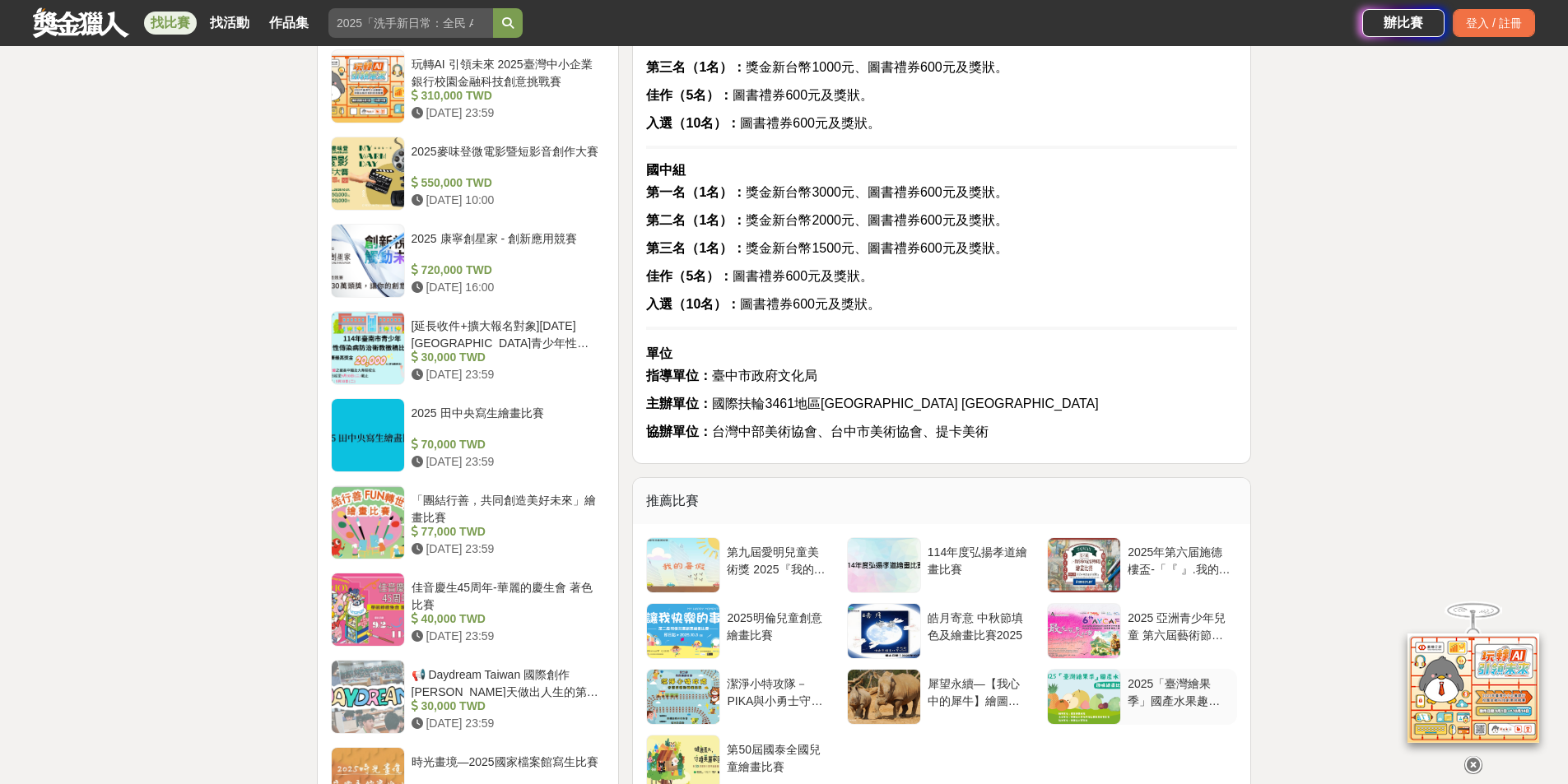
scroll to position [1311, 0]
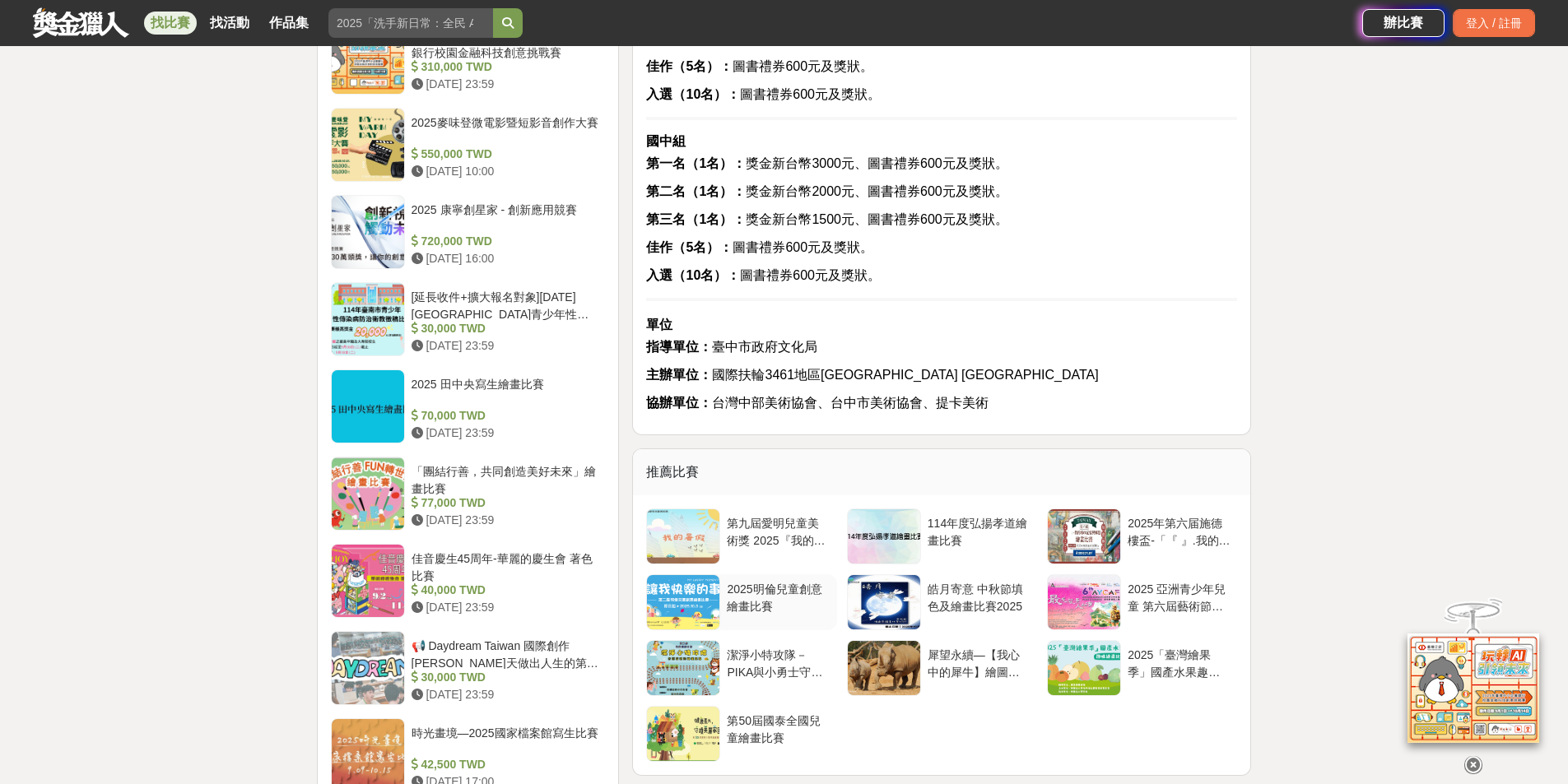
click at [681, 600] on div at bounding box center [683, 602] width 73 height 54
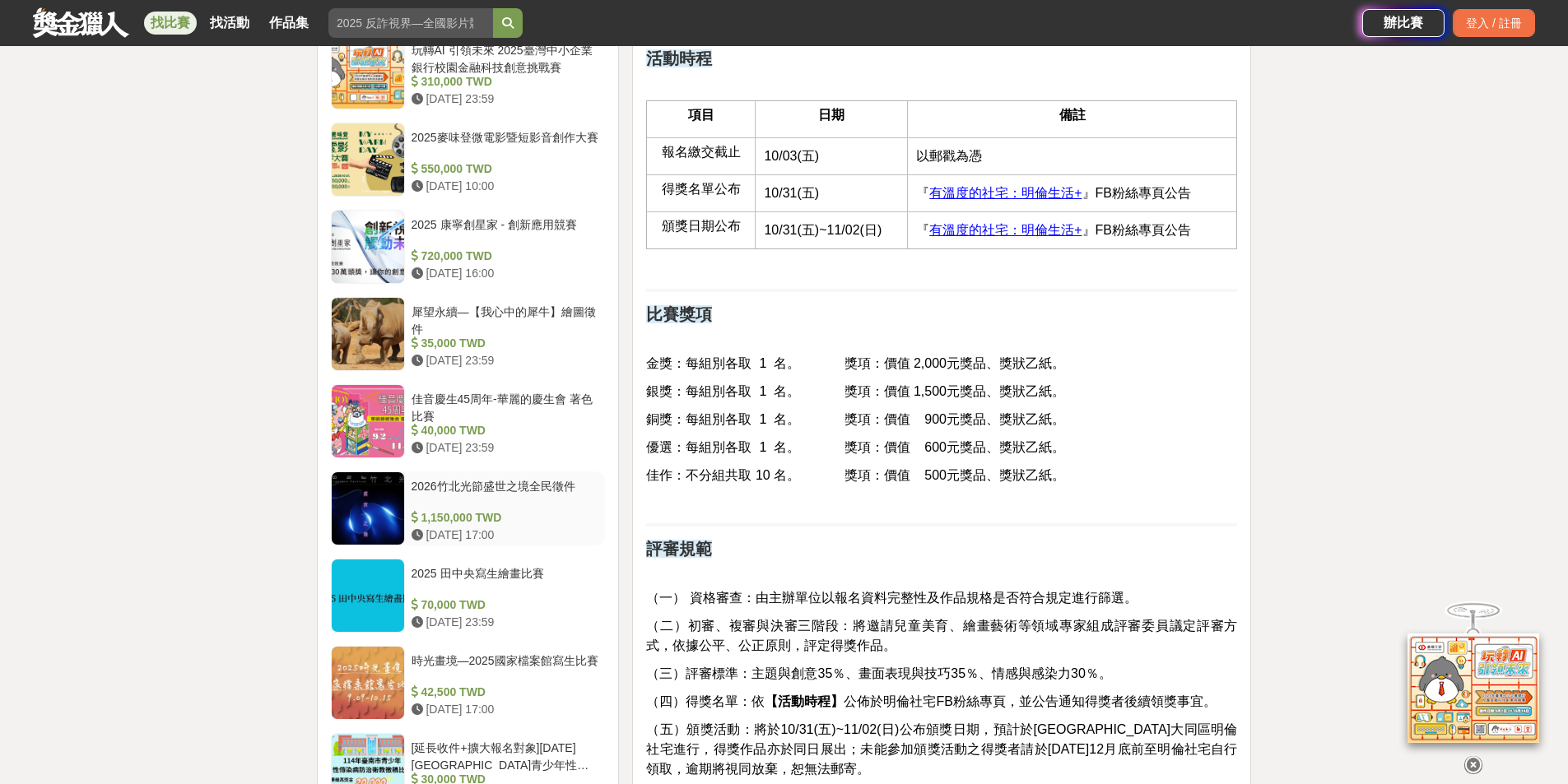
scroll to position [1398, 0]
click at [549, 662] on div "時光畫境—2025國家檔案館寫生比賽" at bounding box center [505, 669] width 188 height 31
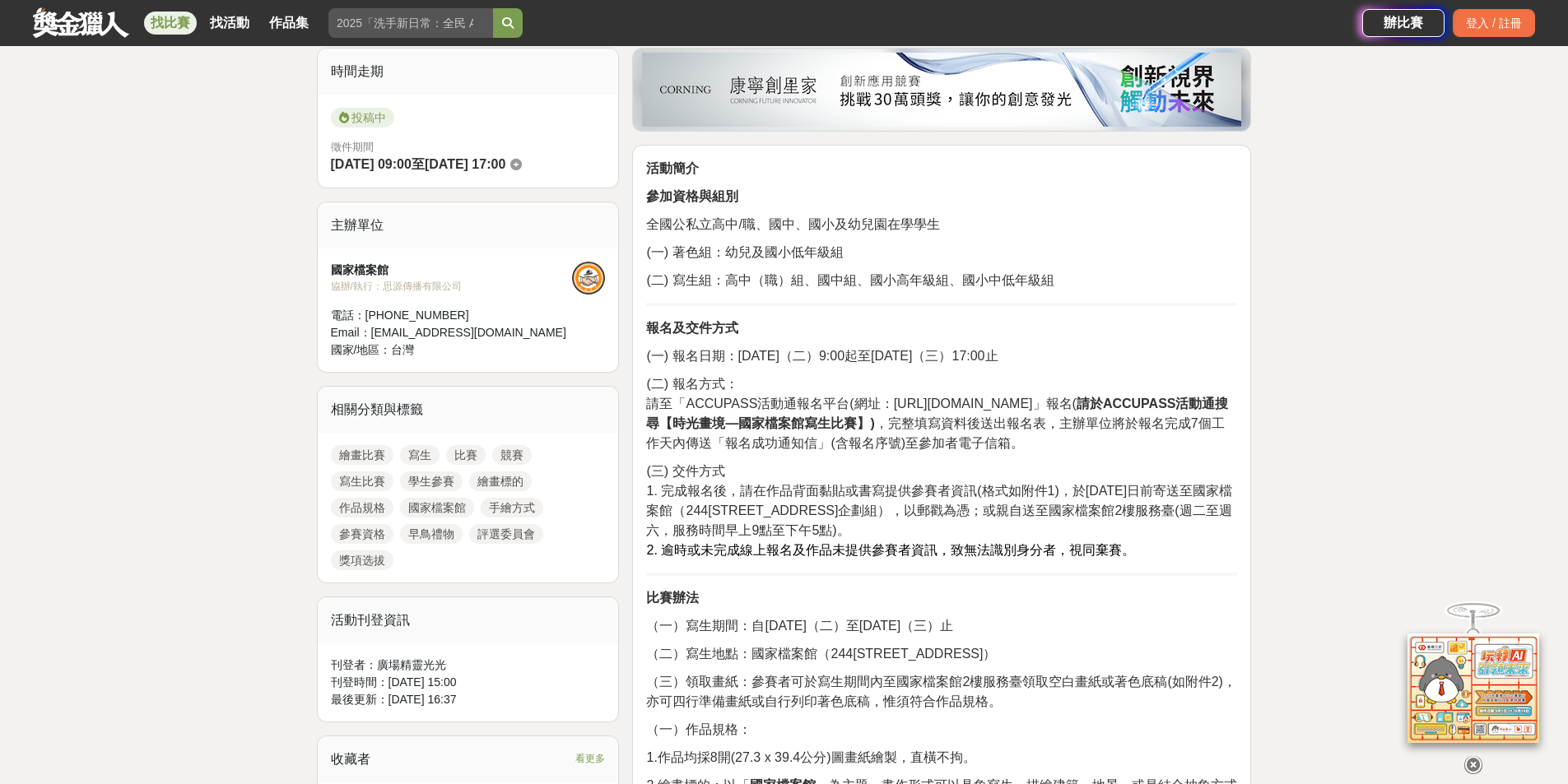
scroll to position [411, 0]
click at [1469, 763] on icon at bounding box center [1473, 765] width 18 height 18
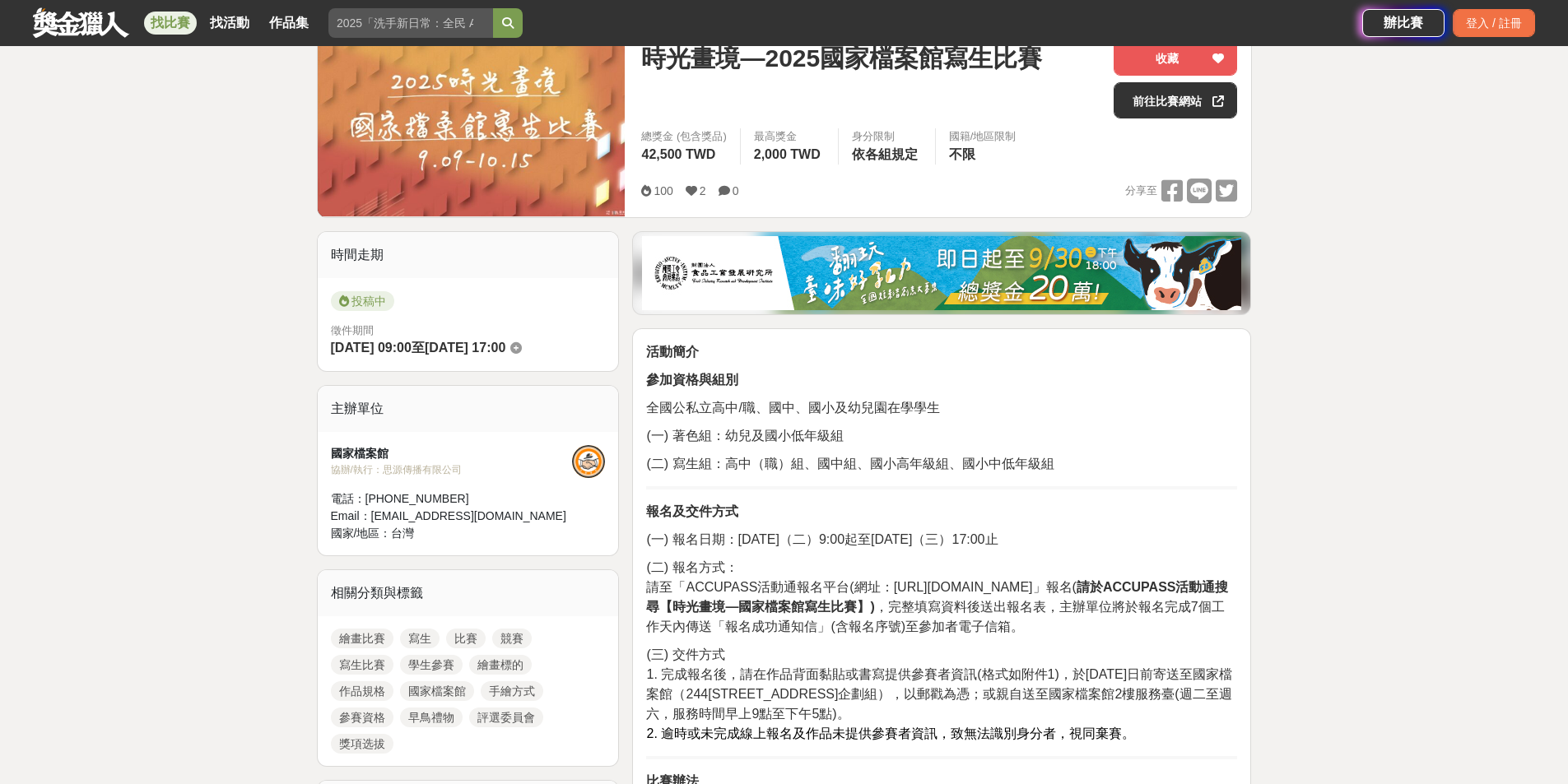
scroll to position [0, 0]
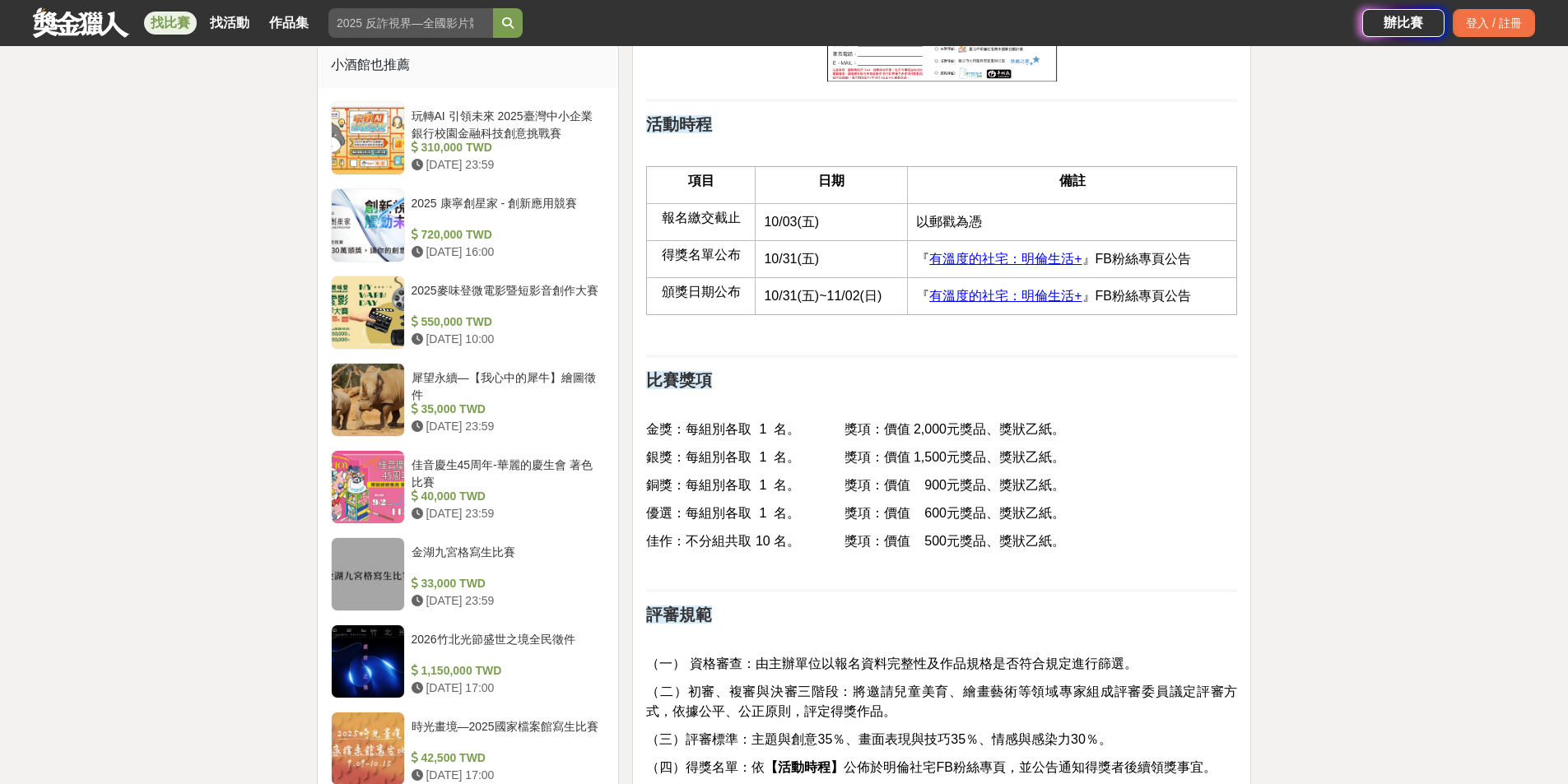
scroll to position [1316, 0]
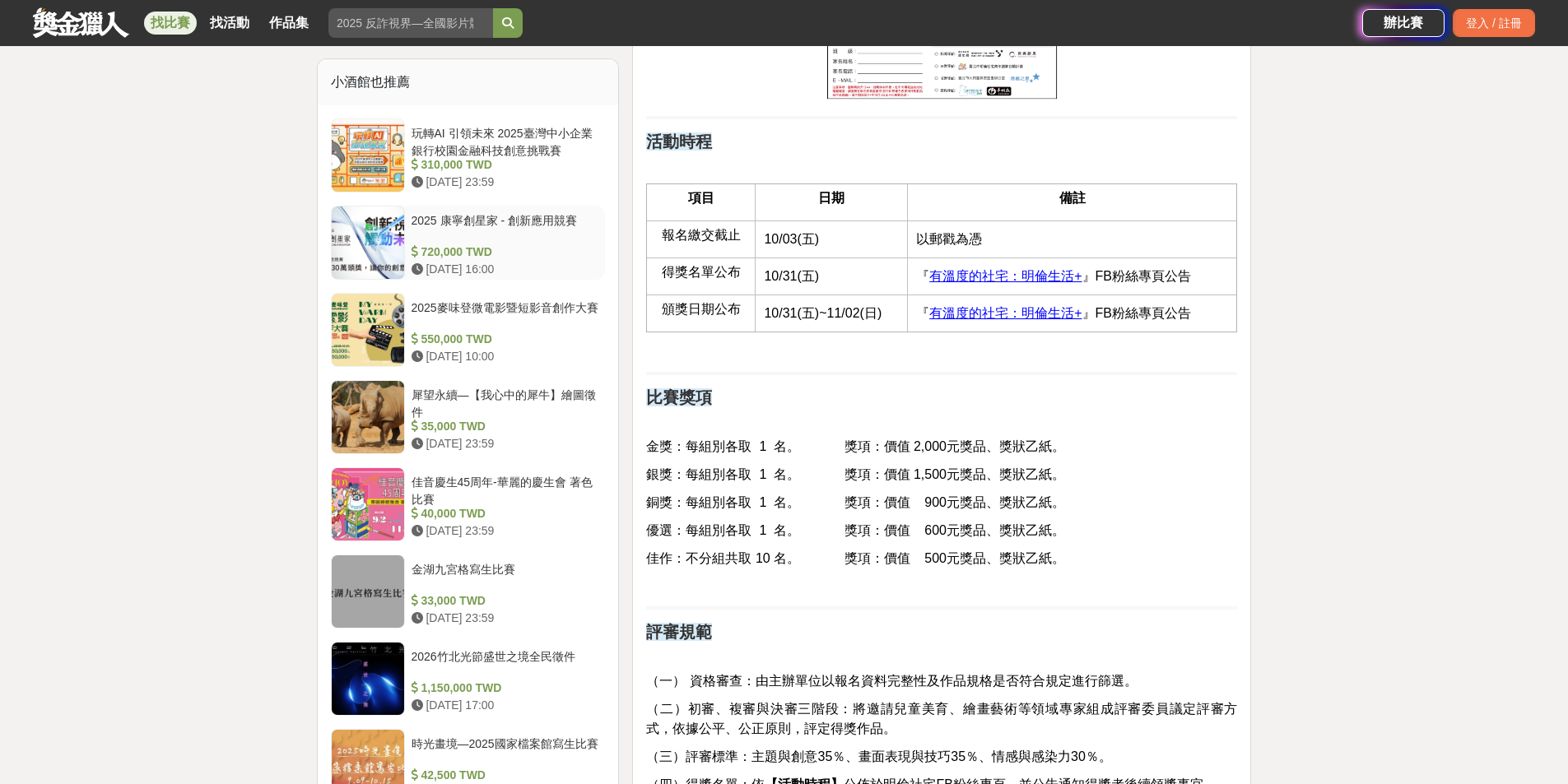
click at [527, 222] on div "2025 康寧創星家 - 創新應用競賽" at bounding box center [505, 228] width 188 height 31
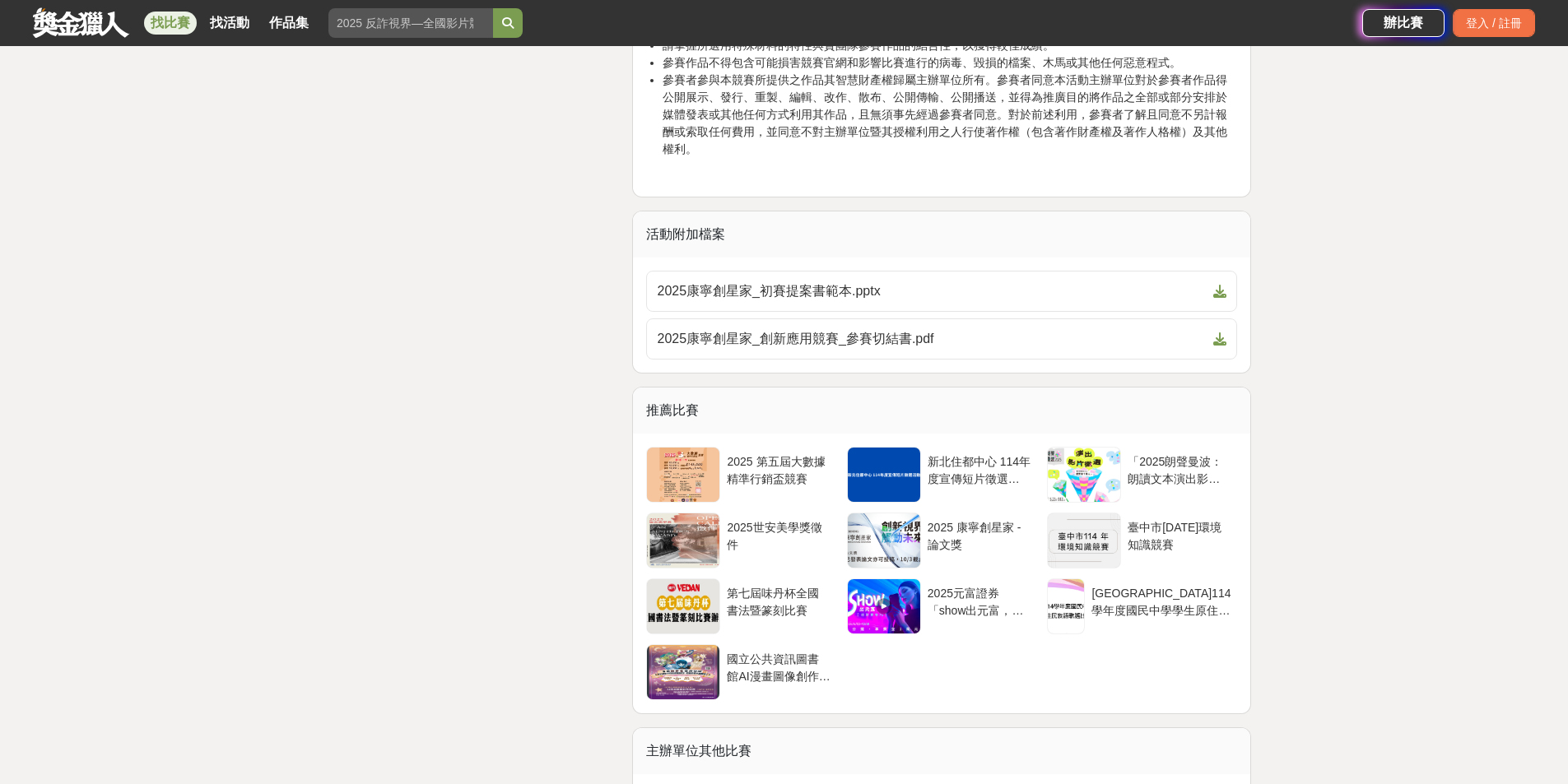
scroll to position [4030, 0]
click at [1144, 548] on div "臺中市114 年環境知識競賽" at bounding box center [1179, 533] width 103 height 31
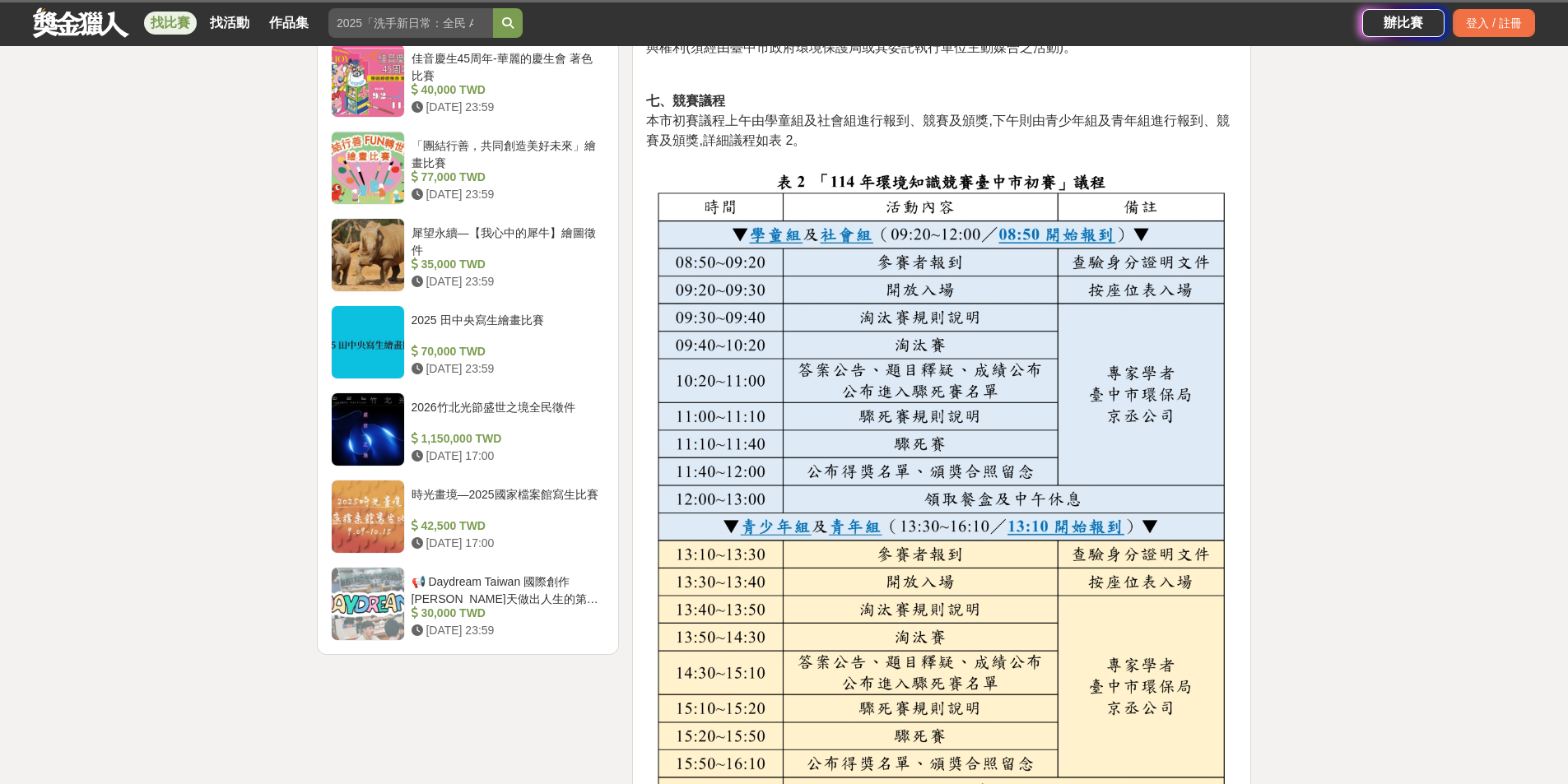
scroll to position [1728, 0]
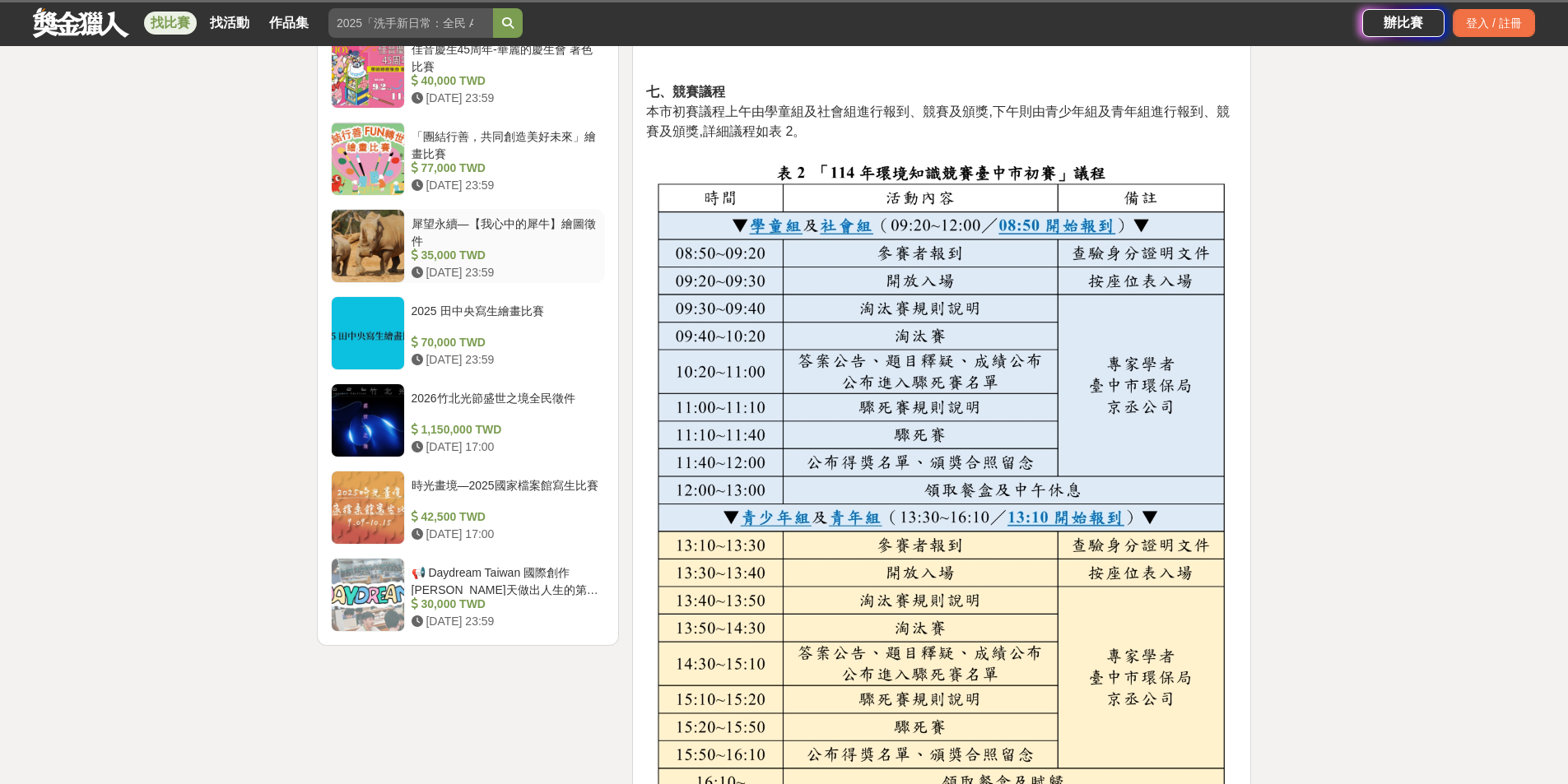
click at [541, 231] on div "犀望永續—【我心中的犀牛】繪圖徵件" at bounding box center [505, 231] width 188 height 31
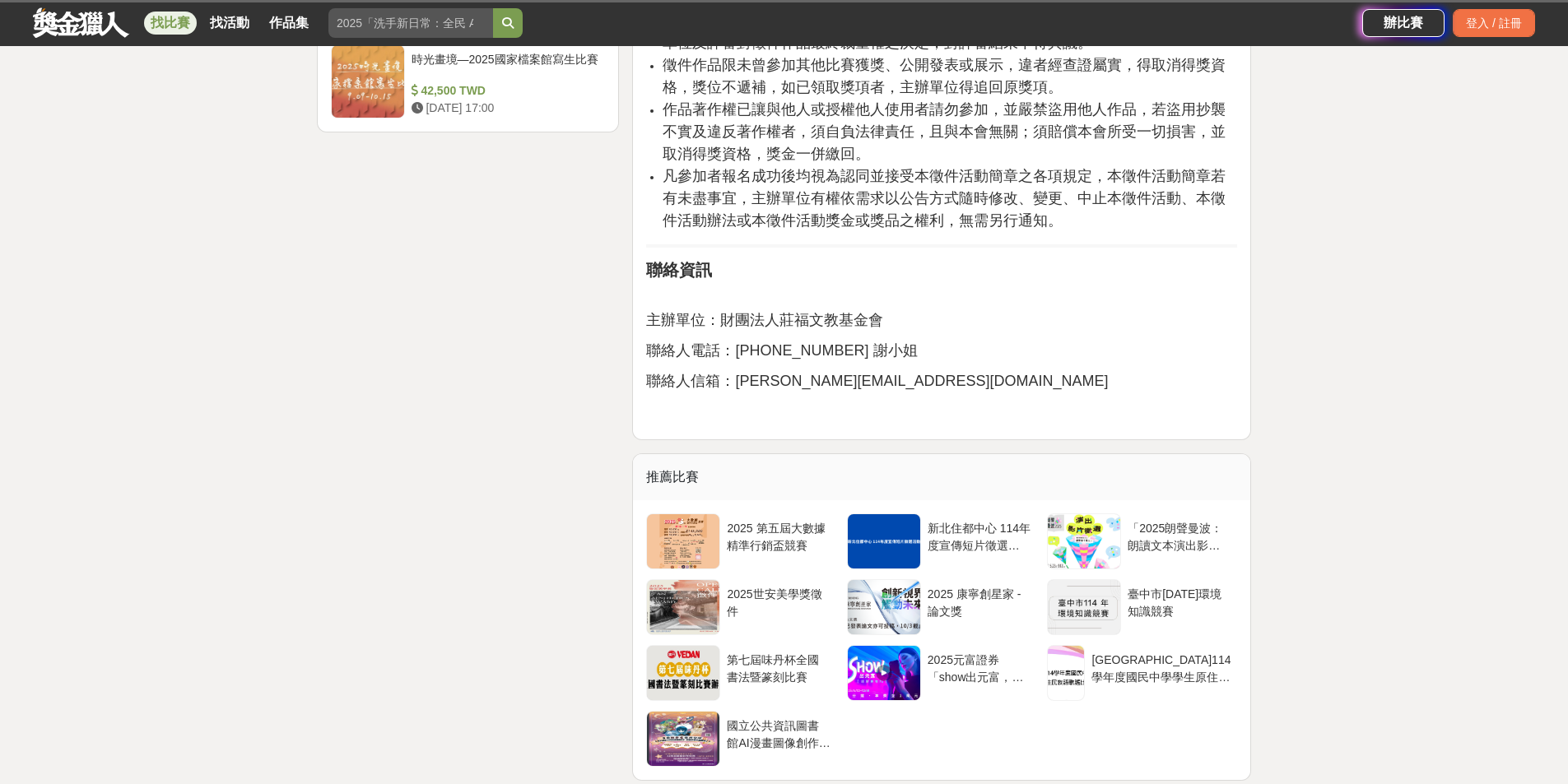
scroll to position [2302, 0]
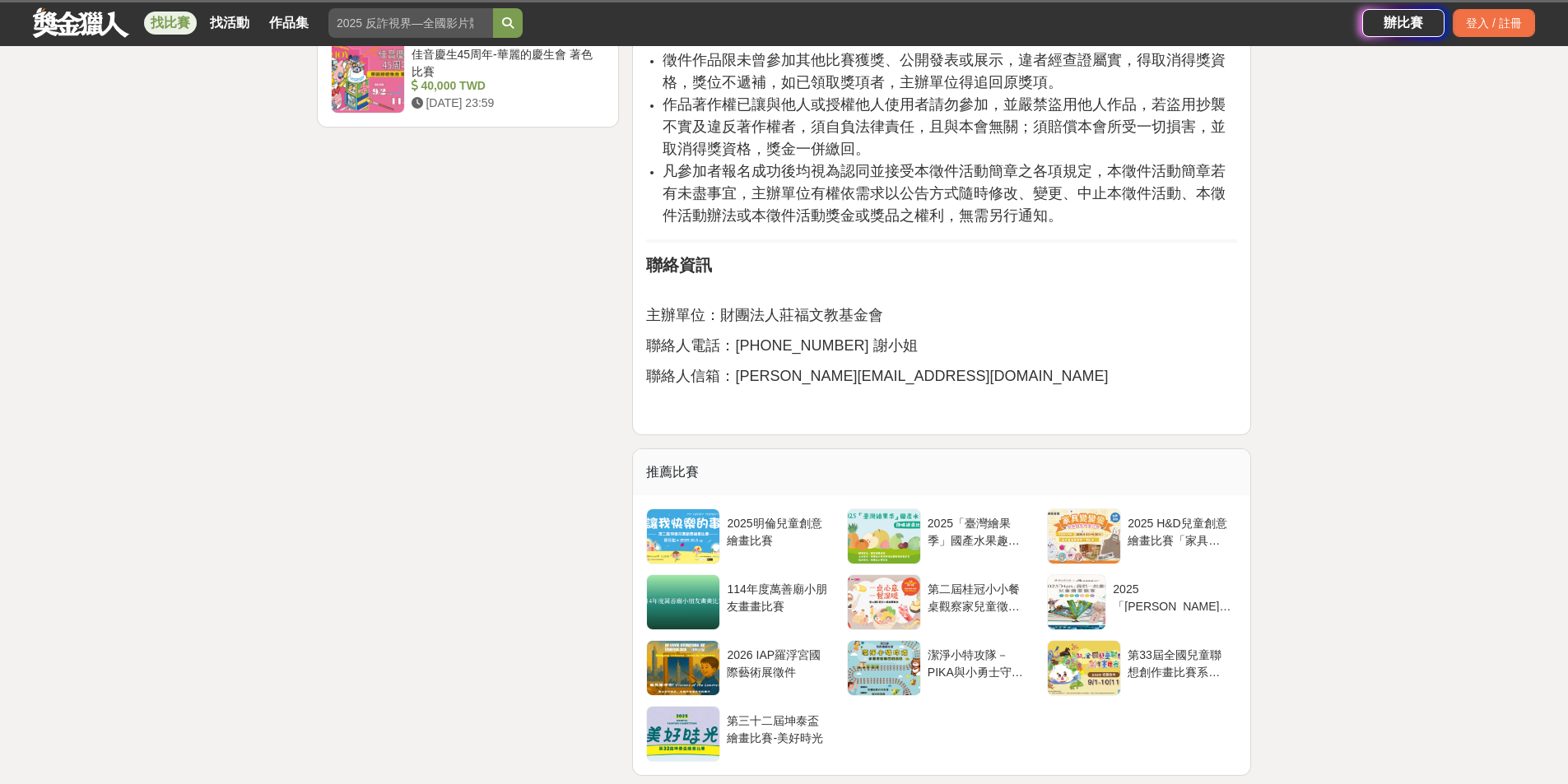
click at [1098, 575] on div at bounding box center [1077, 602] width 58 height 54
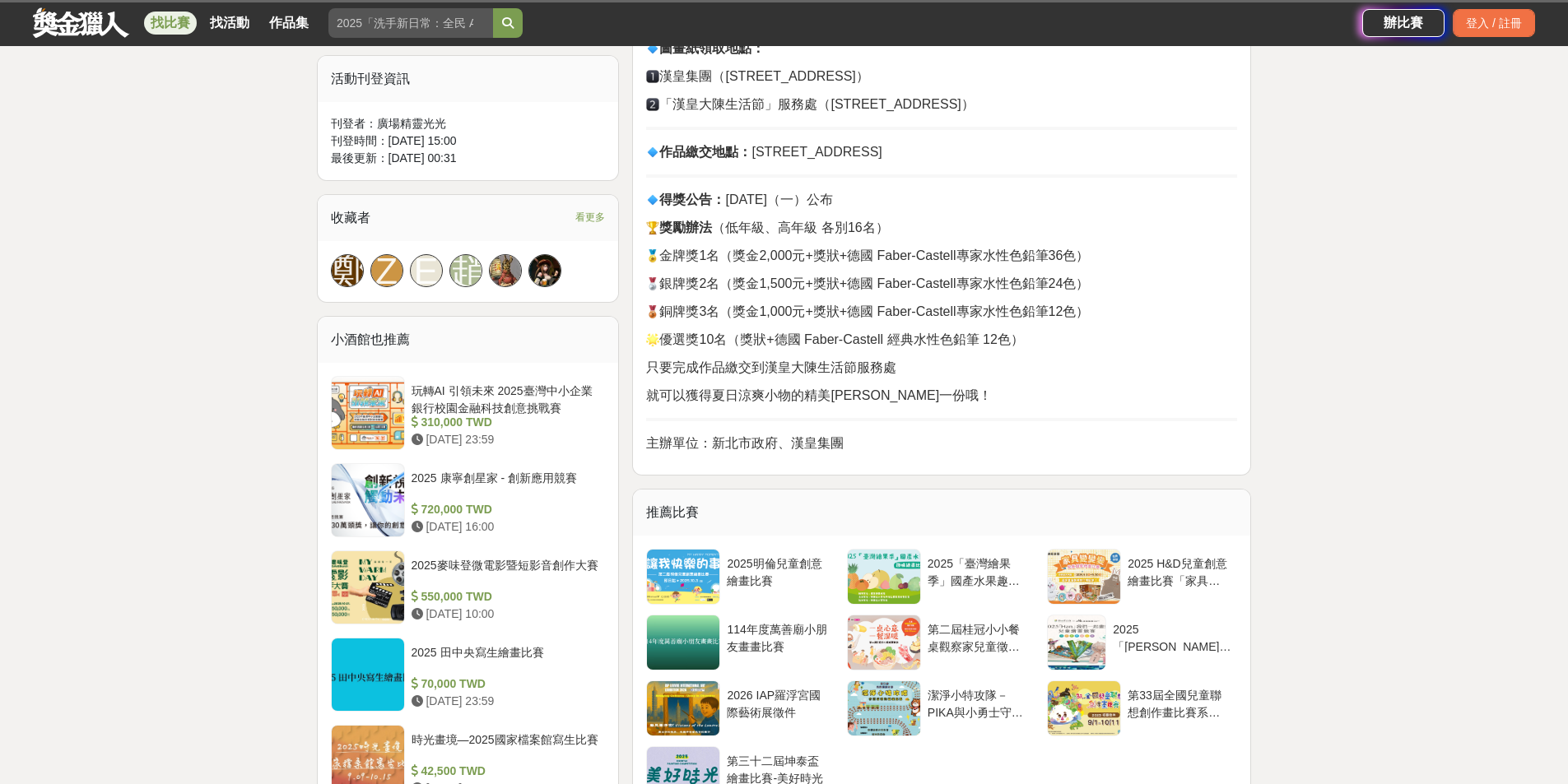
scroll to position [1070, 0]
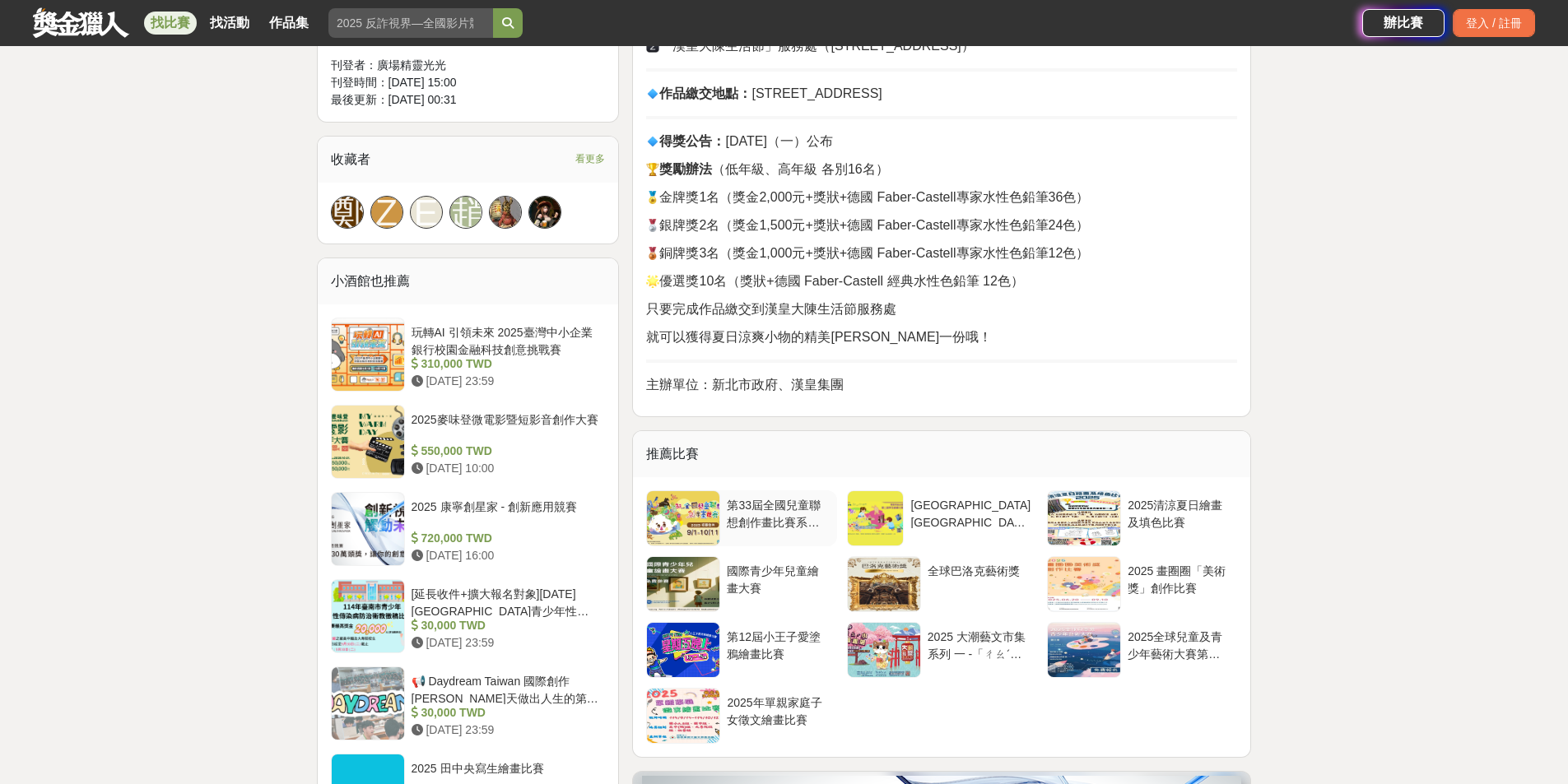
click at [743, 497] on div "第33屆全國兒童聯想創作畫比賽系列活動" at bounding box center [778, 512] width 103 height 31
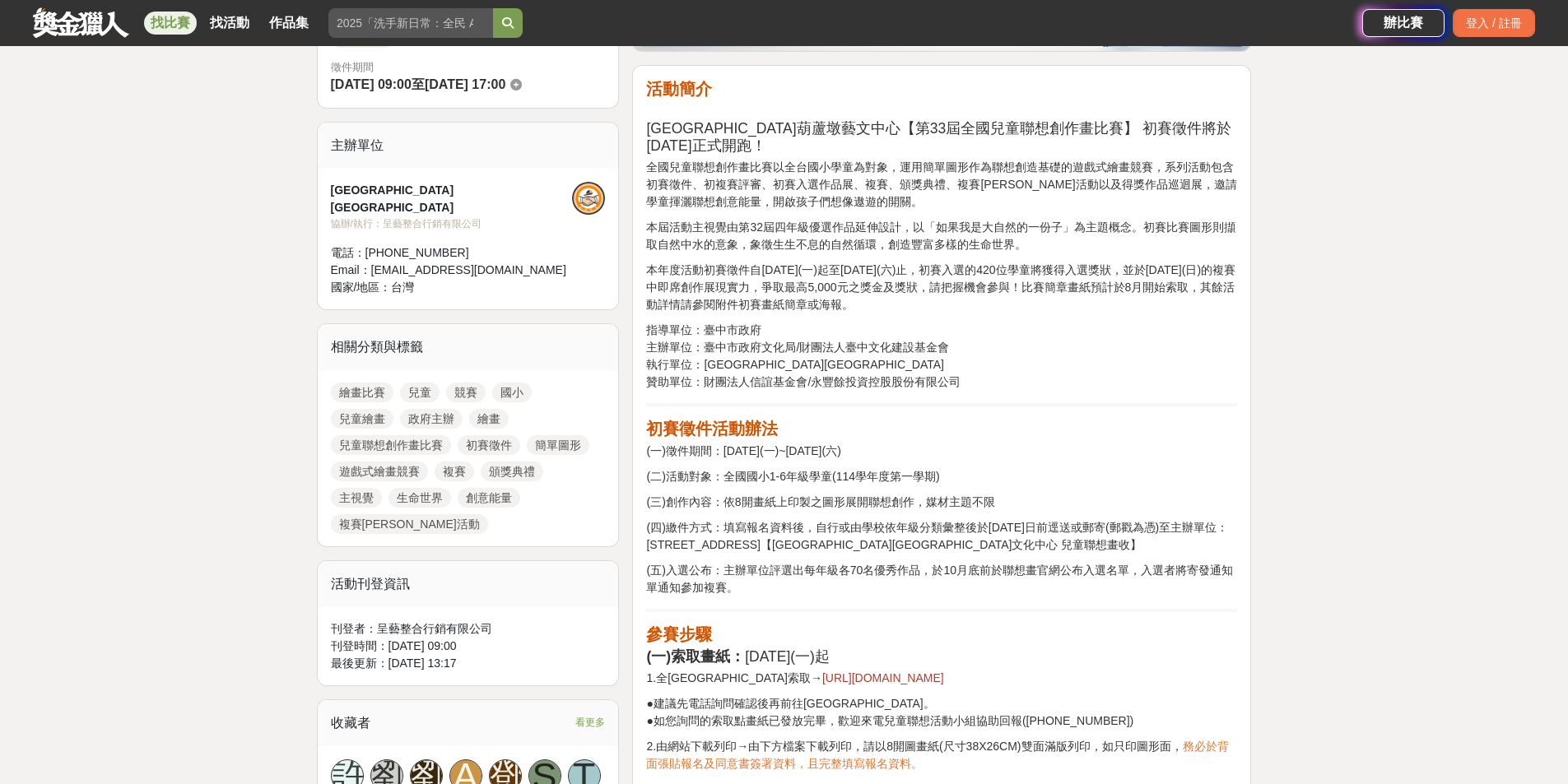
scroll to position [658, 0]
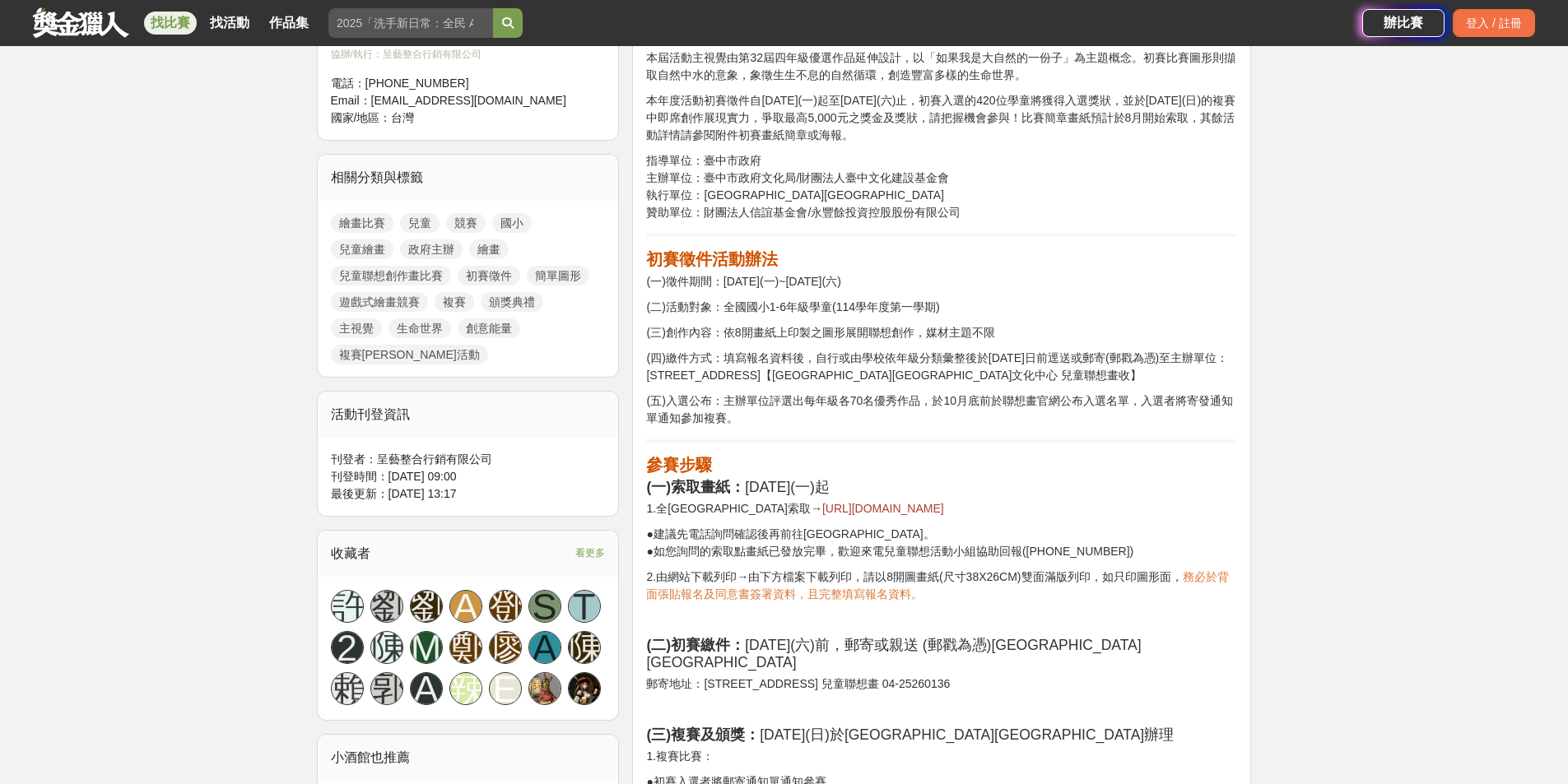
click at [822, 502] on span "https://reurl.cc/Y3m3eL" at bounding box center [883, 508] width 122 height 13
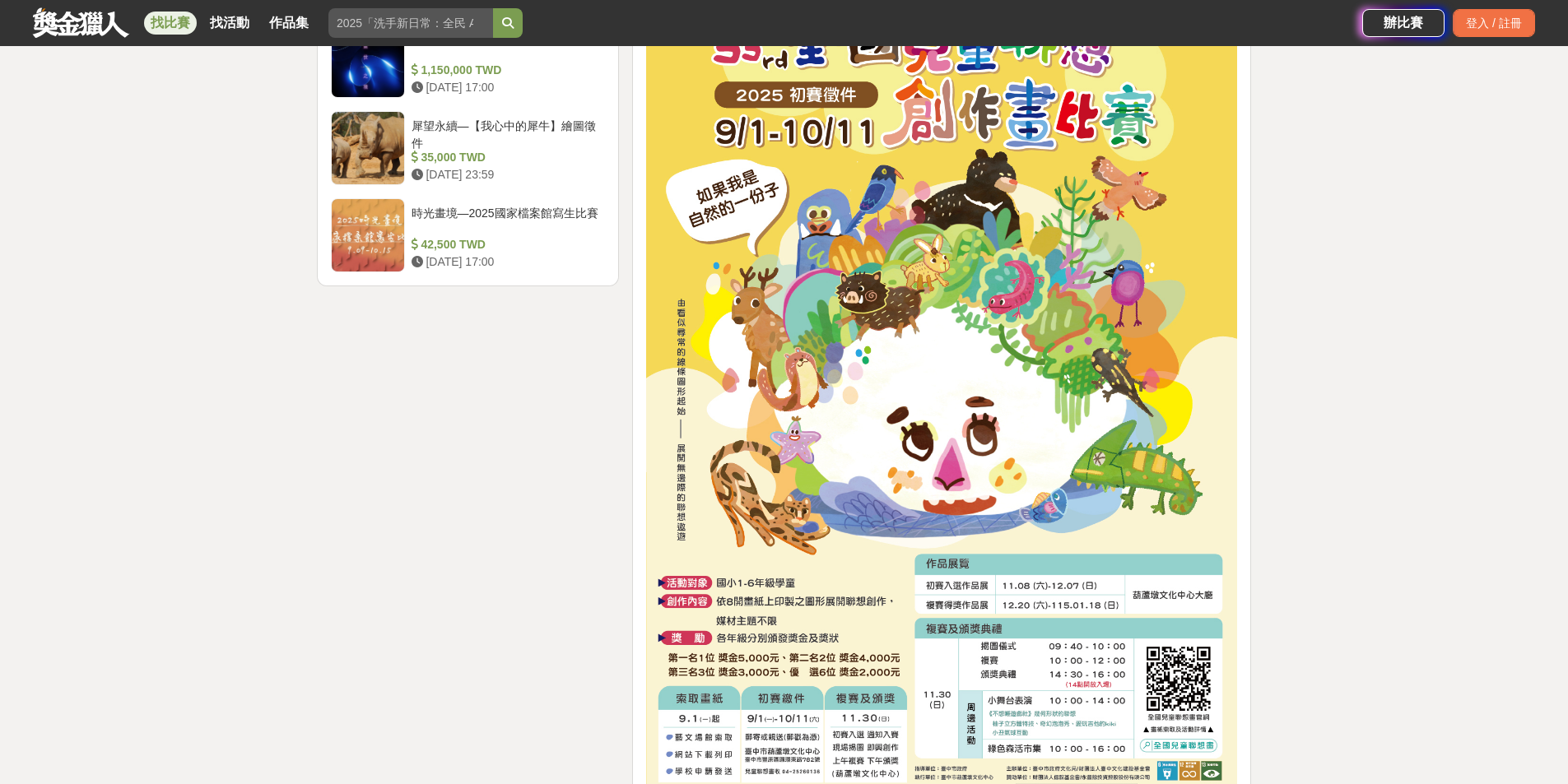
scroll to position [2386, 0]
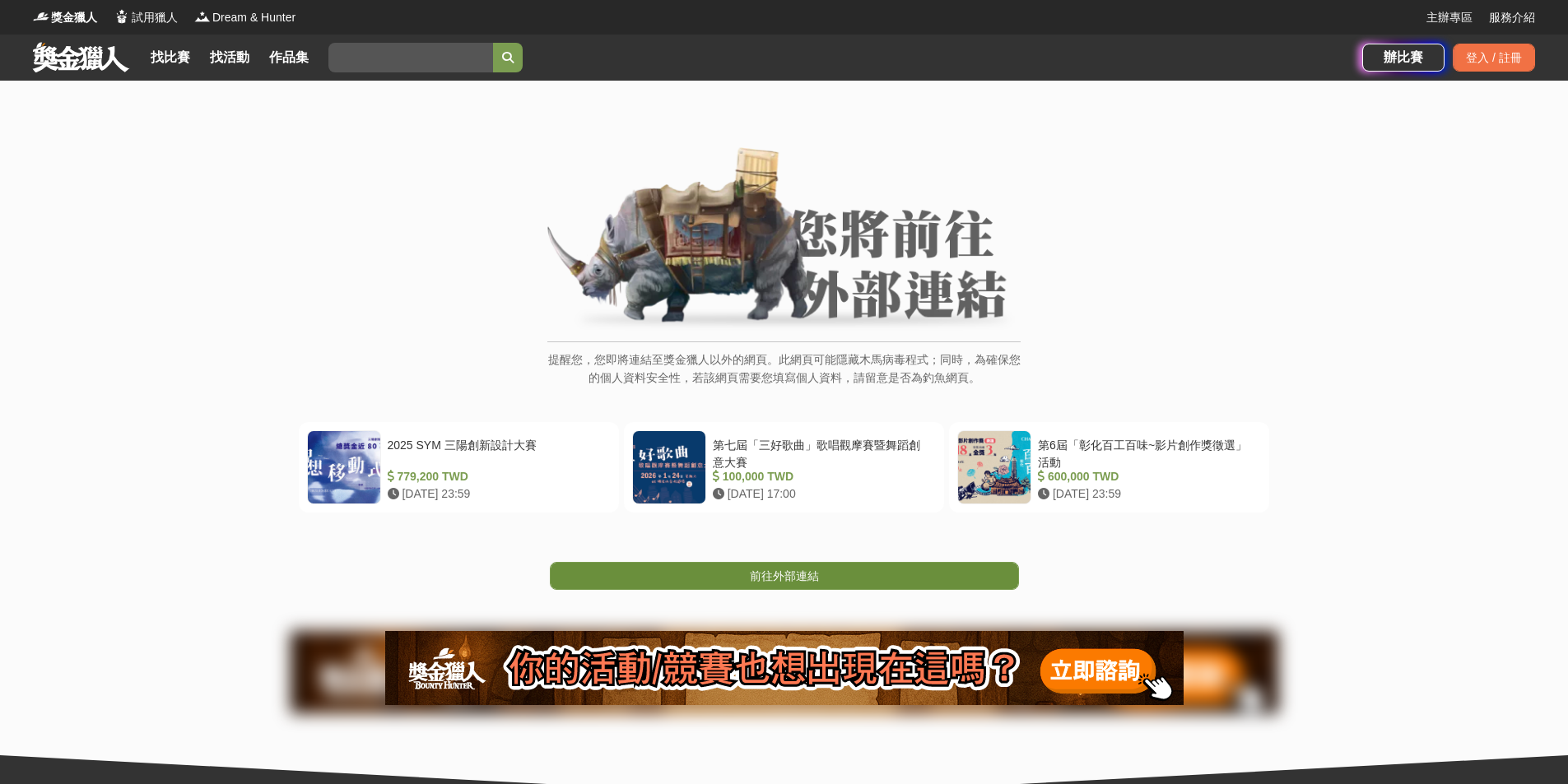
click at [788, 580] on span "前往外部連結" at bounding box center [784, 576] width 69 height 13
